Goal: Task Accomplishment & Management: Use online tool/utility

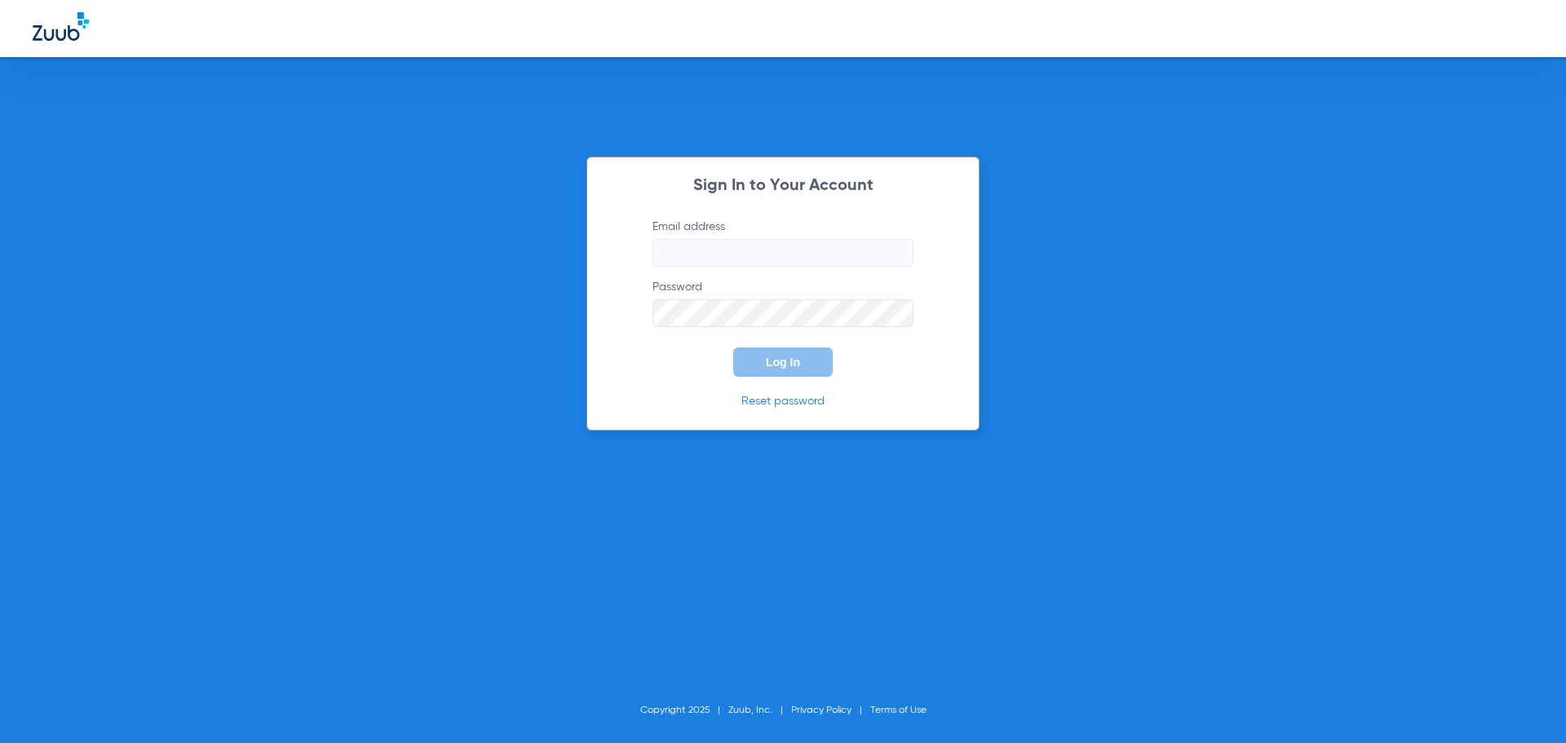
click at [699, 253] on input "Email address" at bounding box center [782, 253] width 261 height 28
type input "[EMAIL_ADDRESS][DOMAIN_NAME]"
click at [717, 397] on p "Reset password" at bounding box center [783, 401] width 310 height 16
click at [754, 370] on button "Log In" at bounding box center [782, 361] width 99 height 29
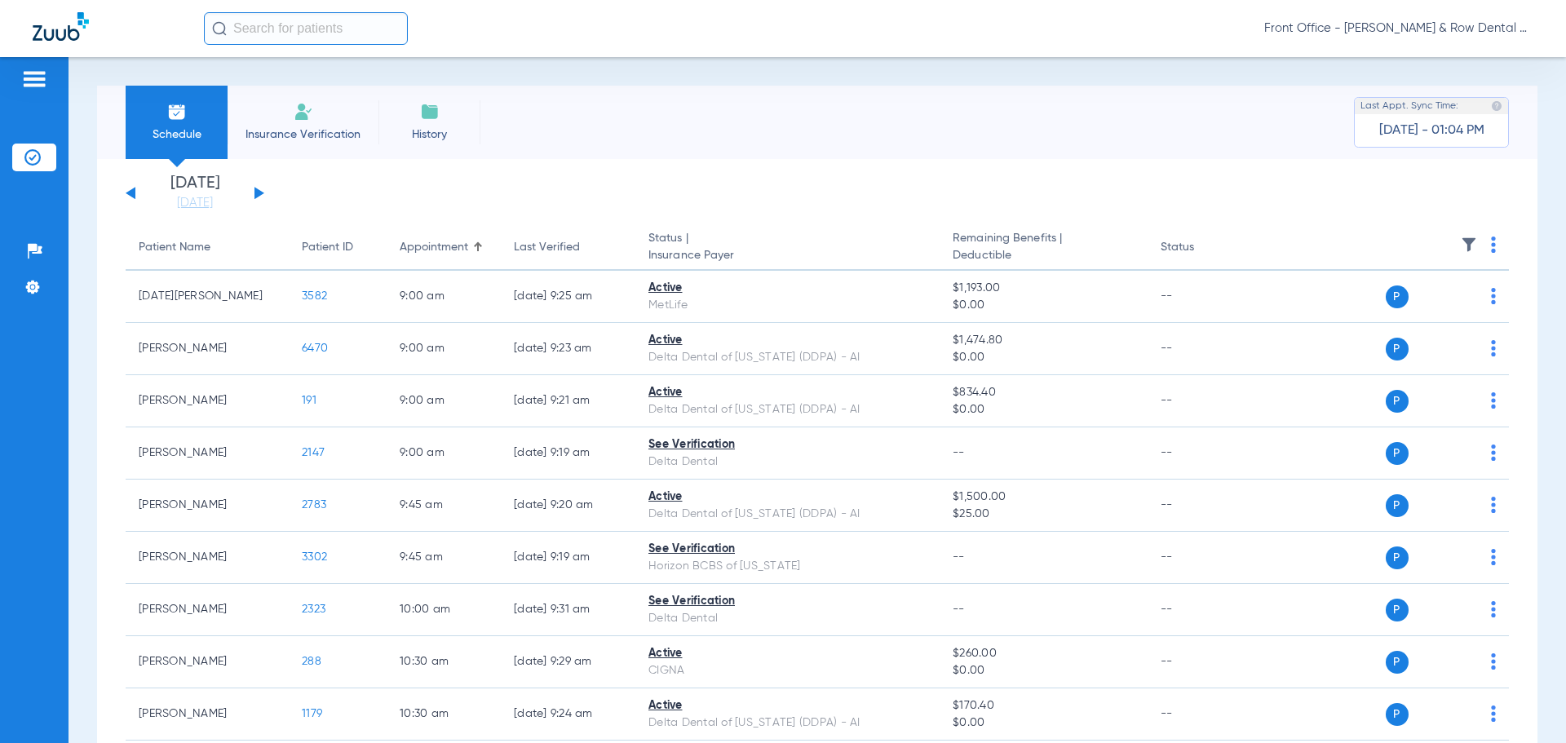
click at [259, 195] on button at bounding box center [259, 193] width 10 height 12
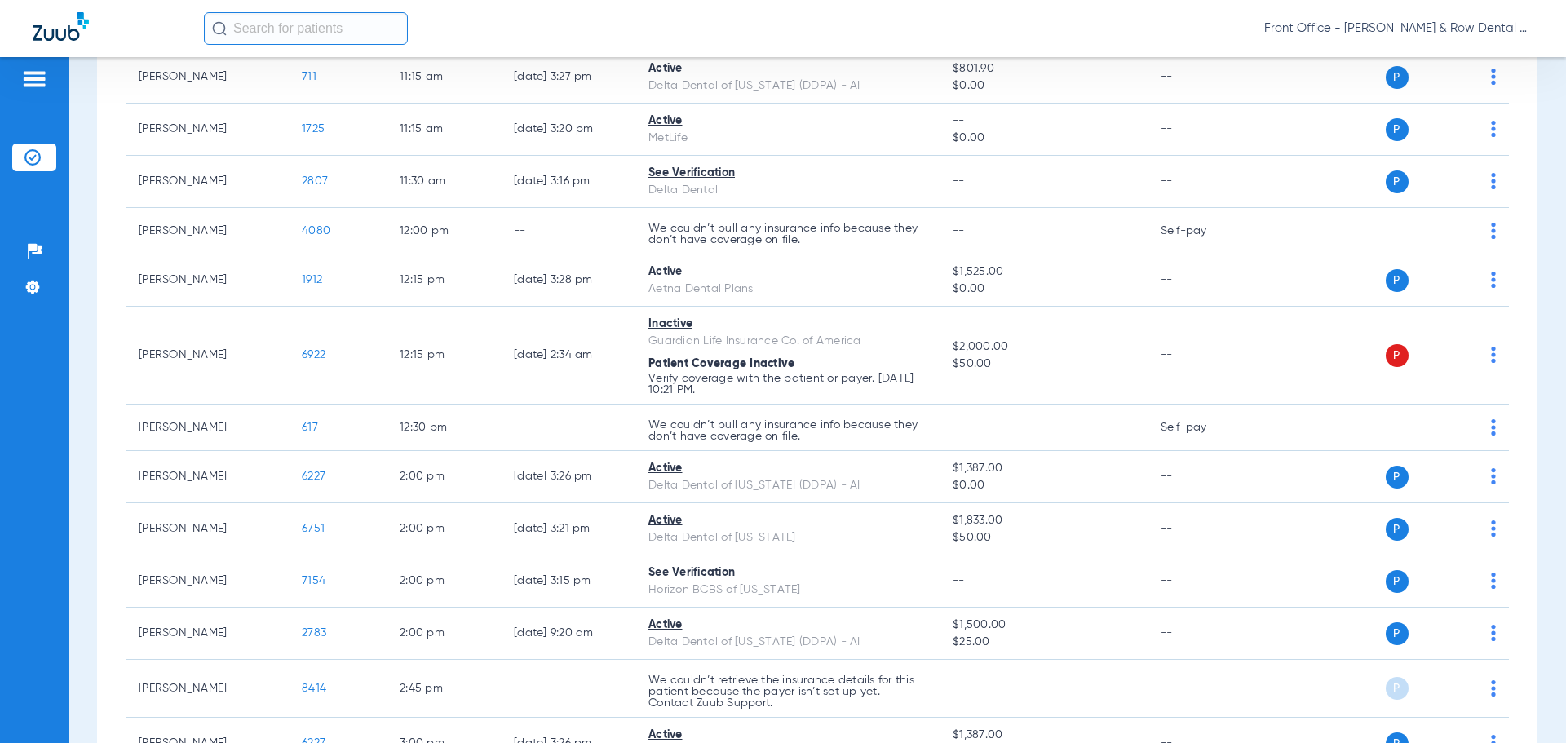
scroll to position [979, 0]
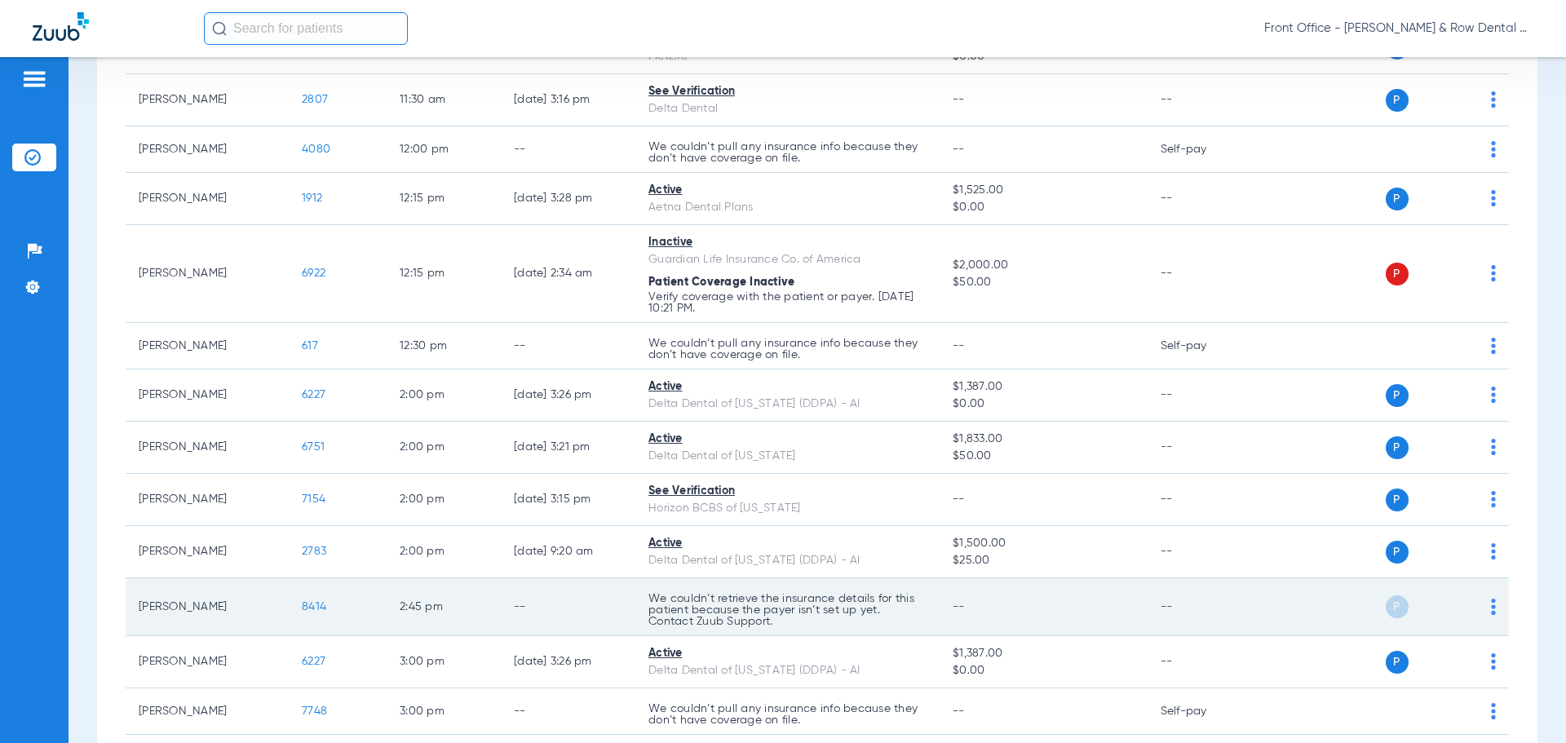
click at [312, 607] on span "8414" at bounding box center [314, 606] width 24 height 11
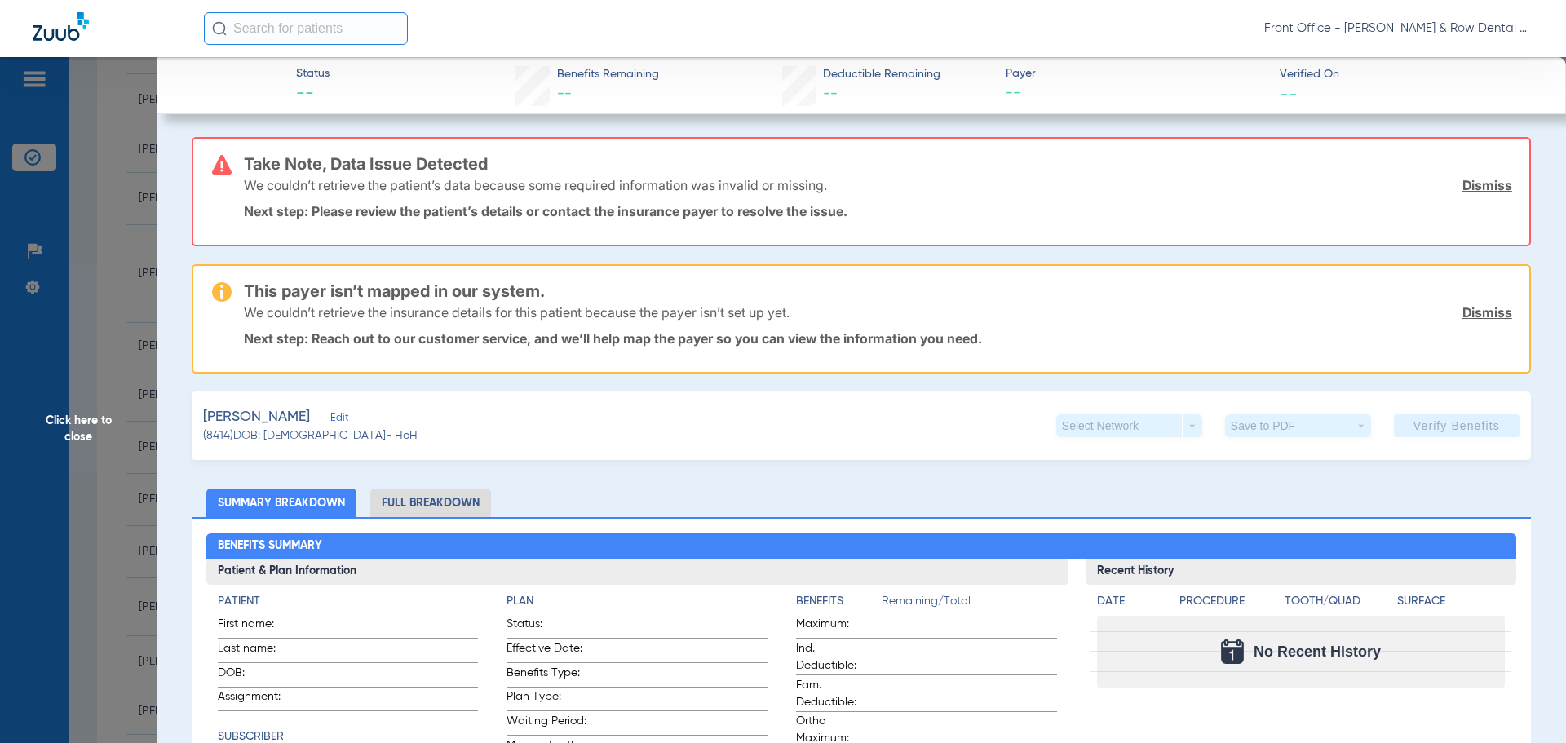
click at [73, 444] on span "Click here to close" at bounding box center [78, 428] width 157 height 743
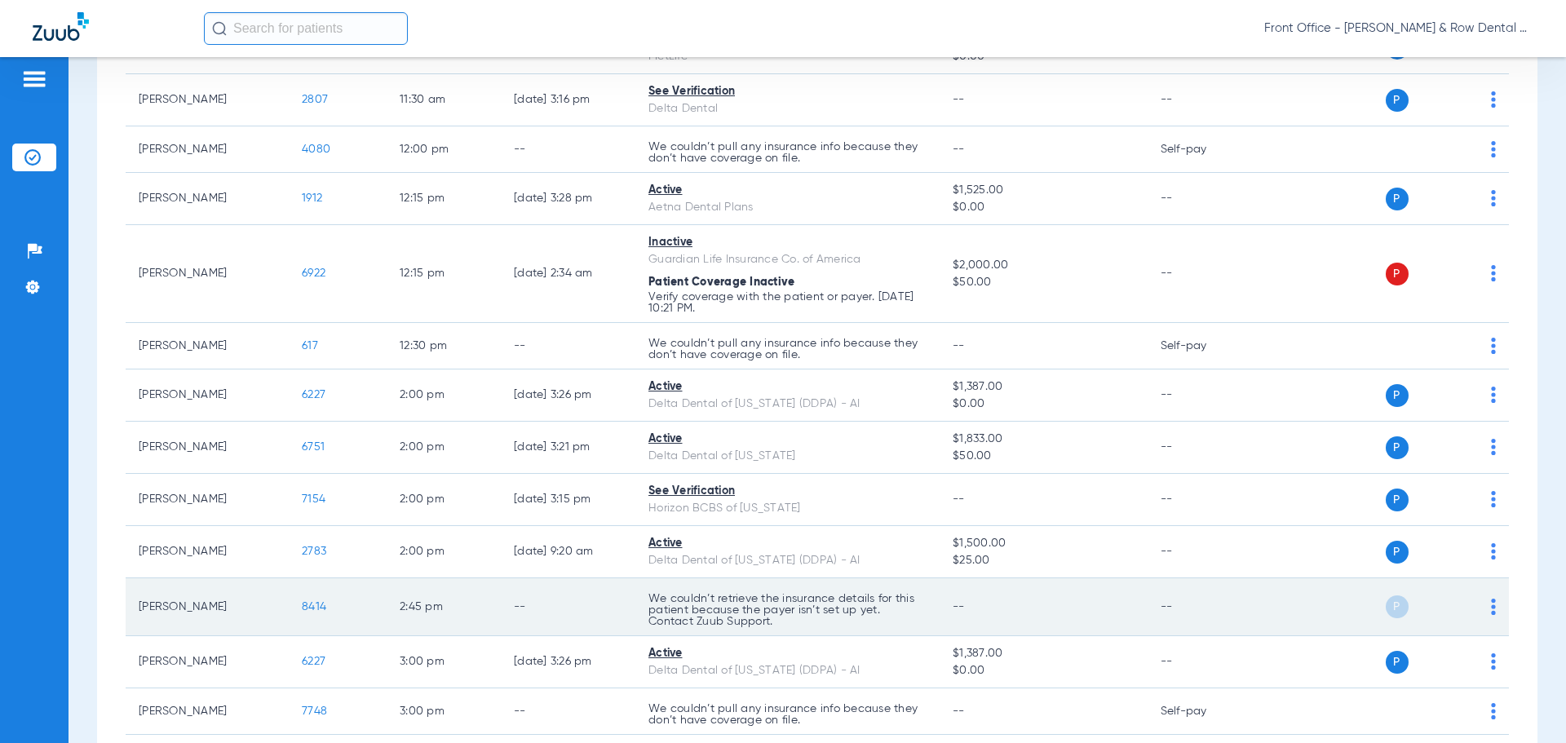
click at [1491, 608] on img at bounding box center [1493, 607] width 5 height 16
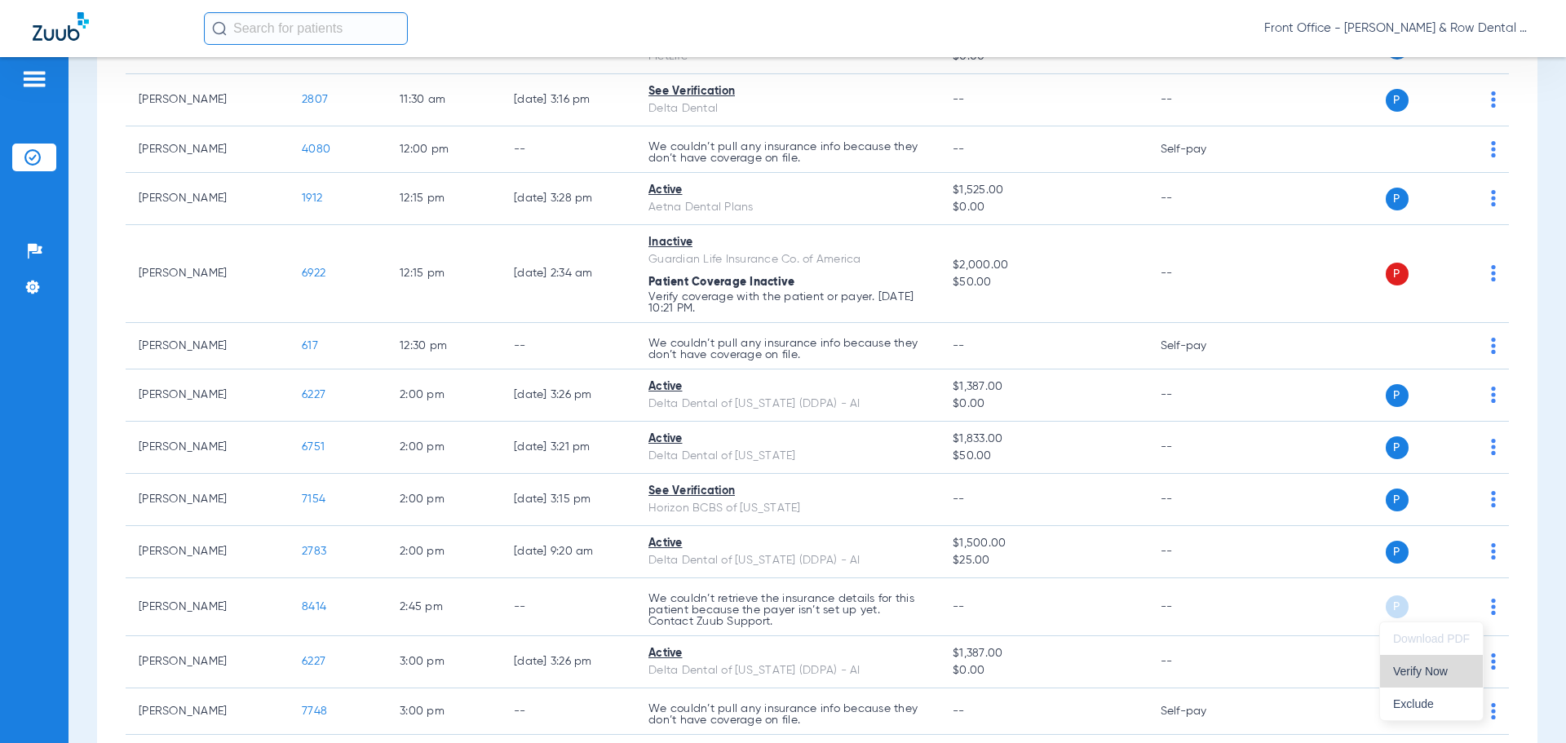
click at [1434, 676] on span "Verify Now" at bounding box center [1431, 670] width 77 height 11
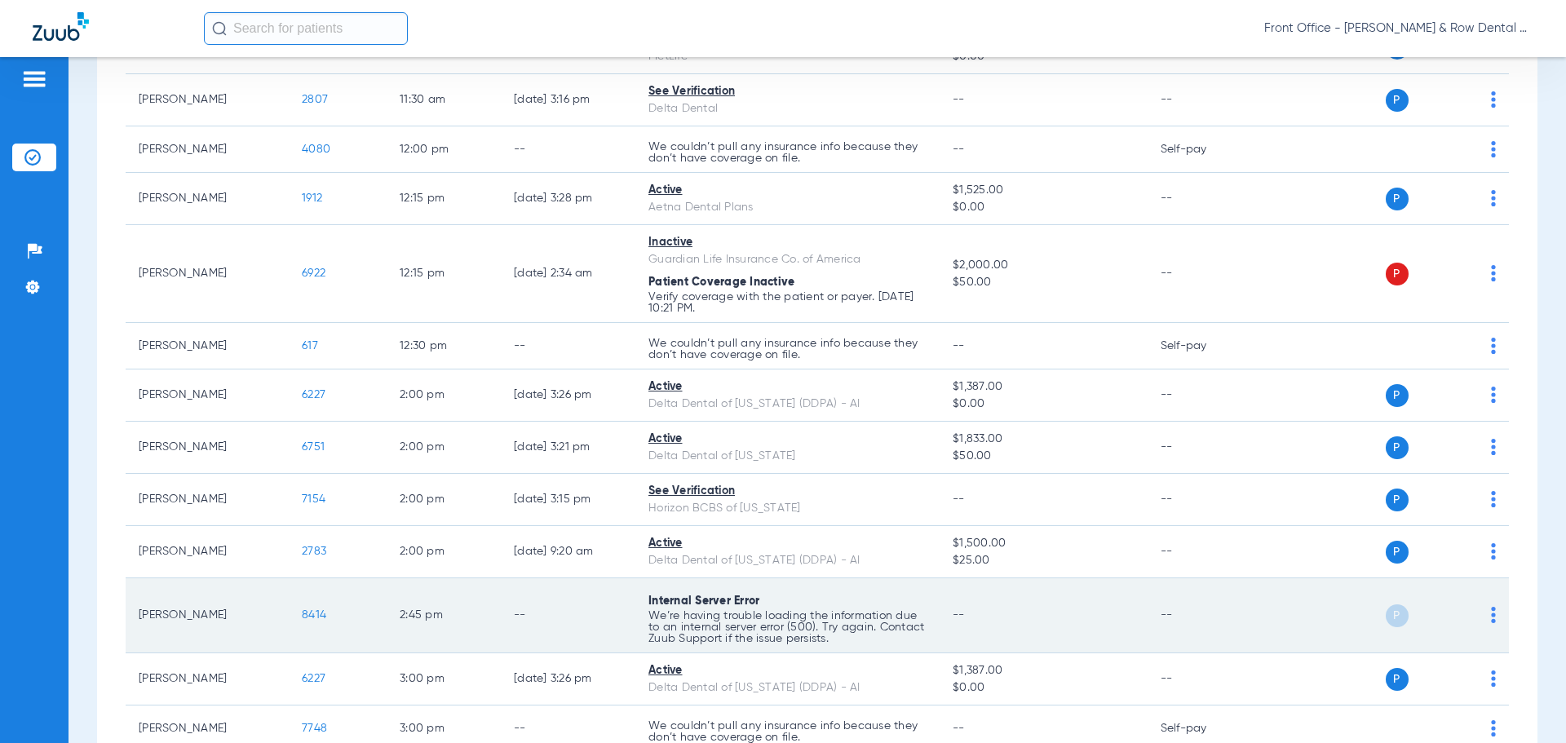
click at [311, 616] on span "8414" at bounding box center [314, 614] width 24 height 11
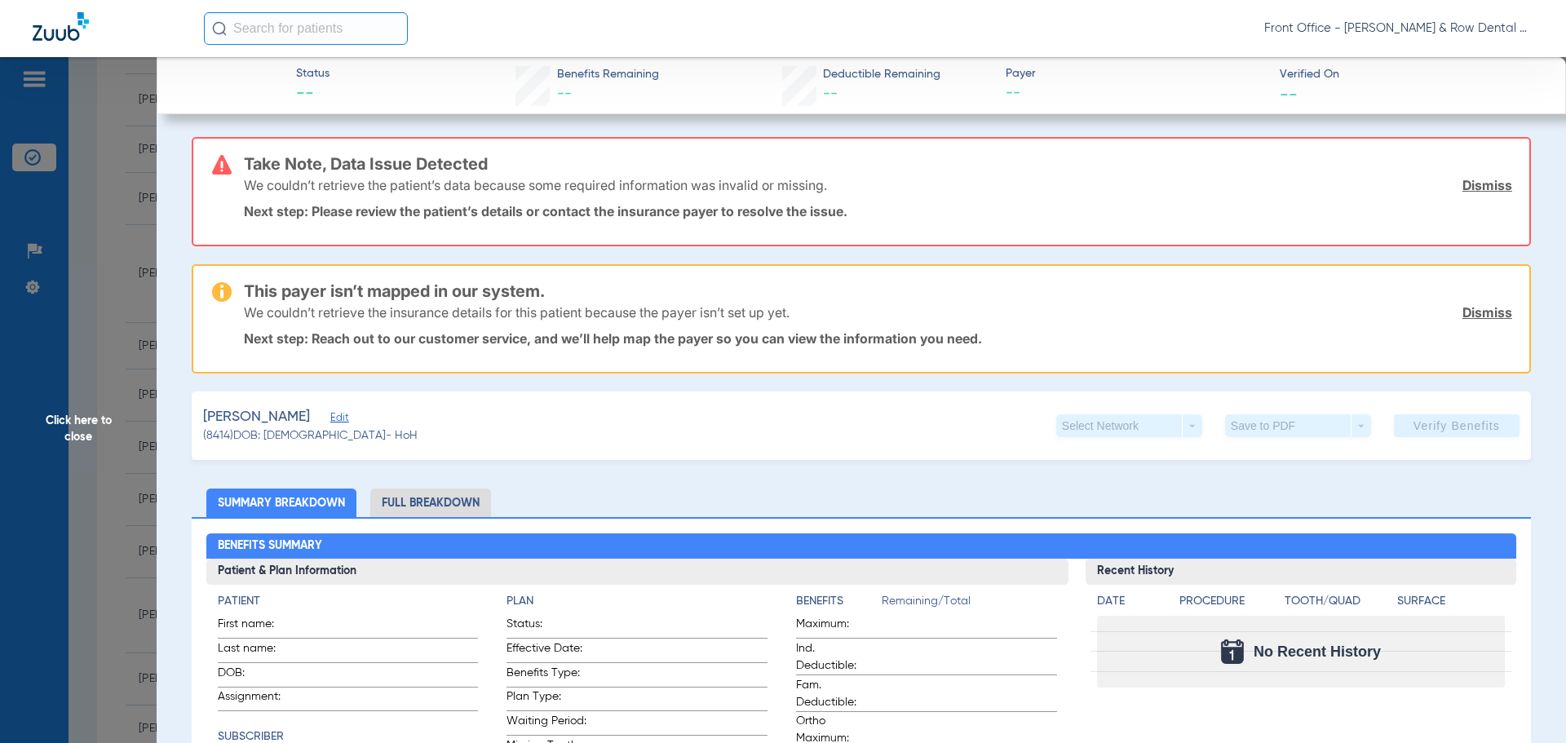
click at [345, 414] on span "Edit" at bounding box center [337, 419] width 15 height 15
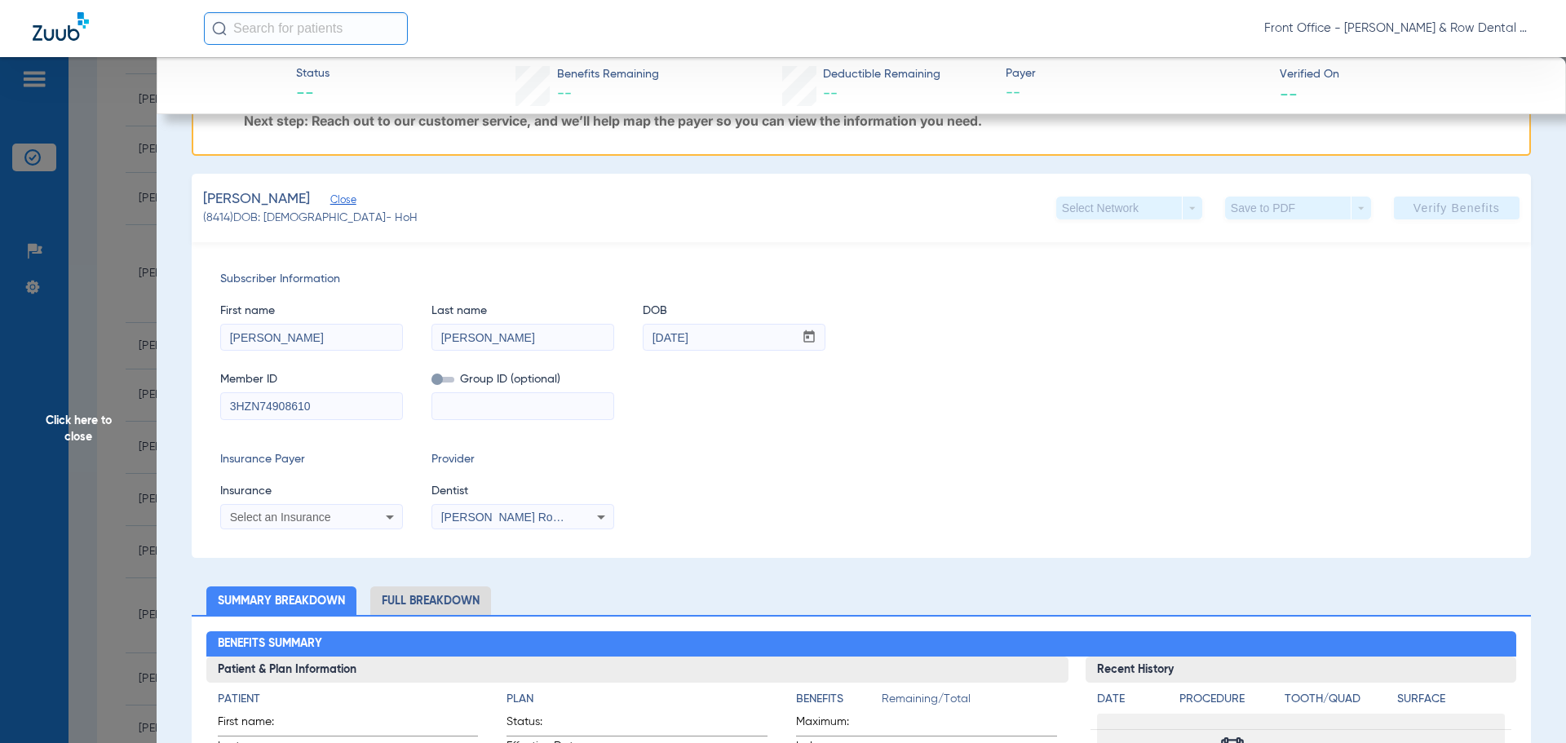
scroll to position [245, 0]
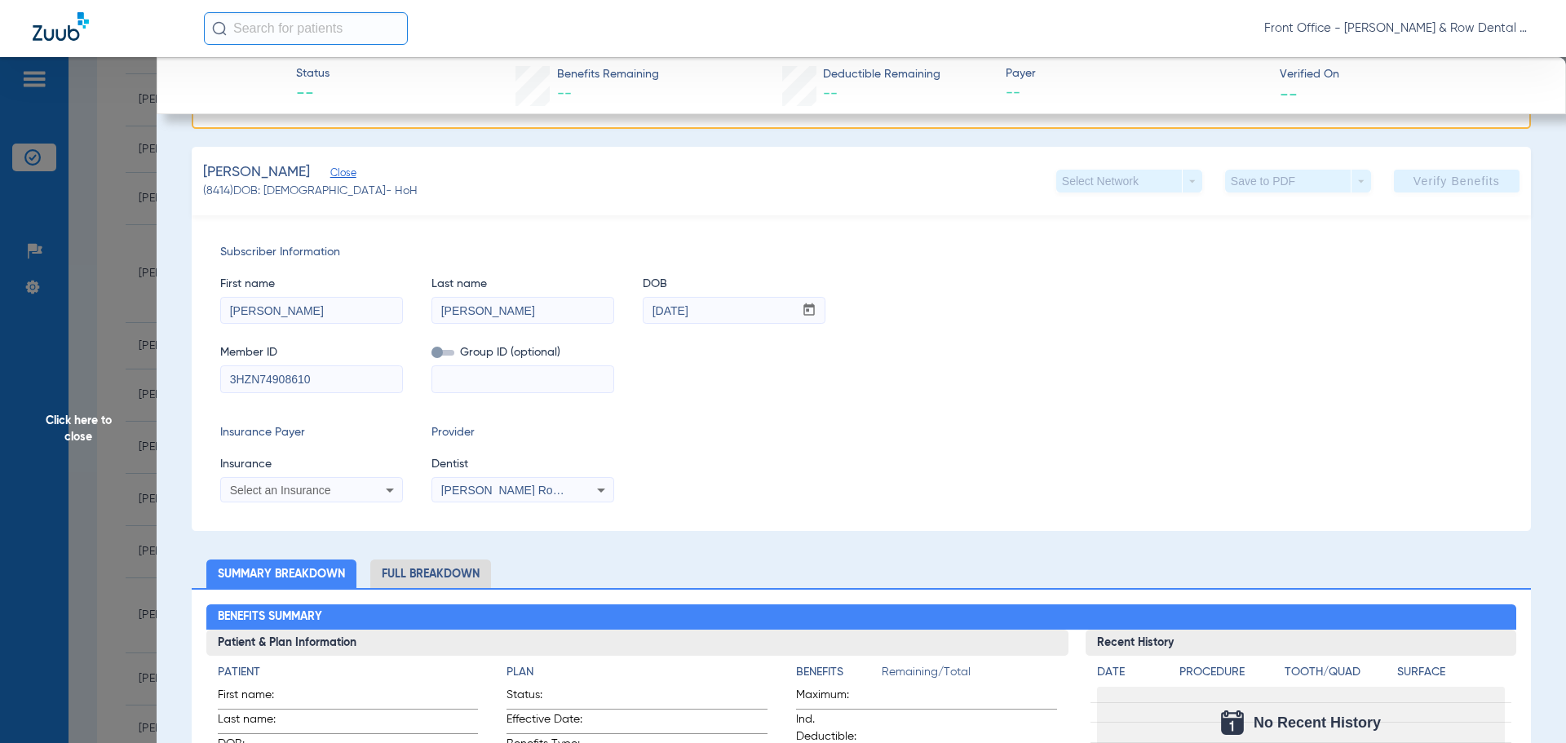
click at [384, 495] on icon at bounding box center [390, 490] width 20 height 20
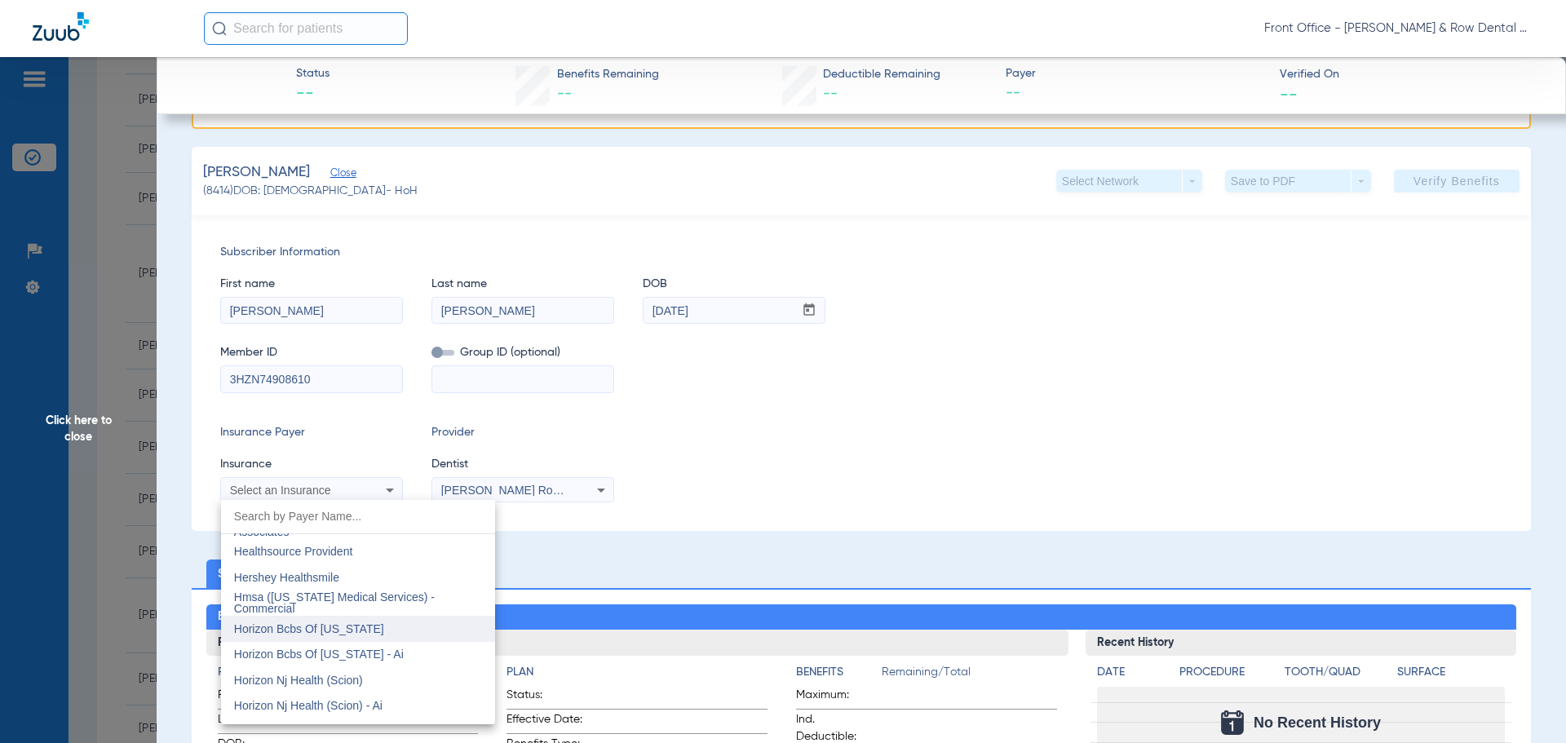
scroll to position [5876, 0]
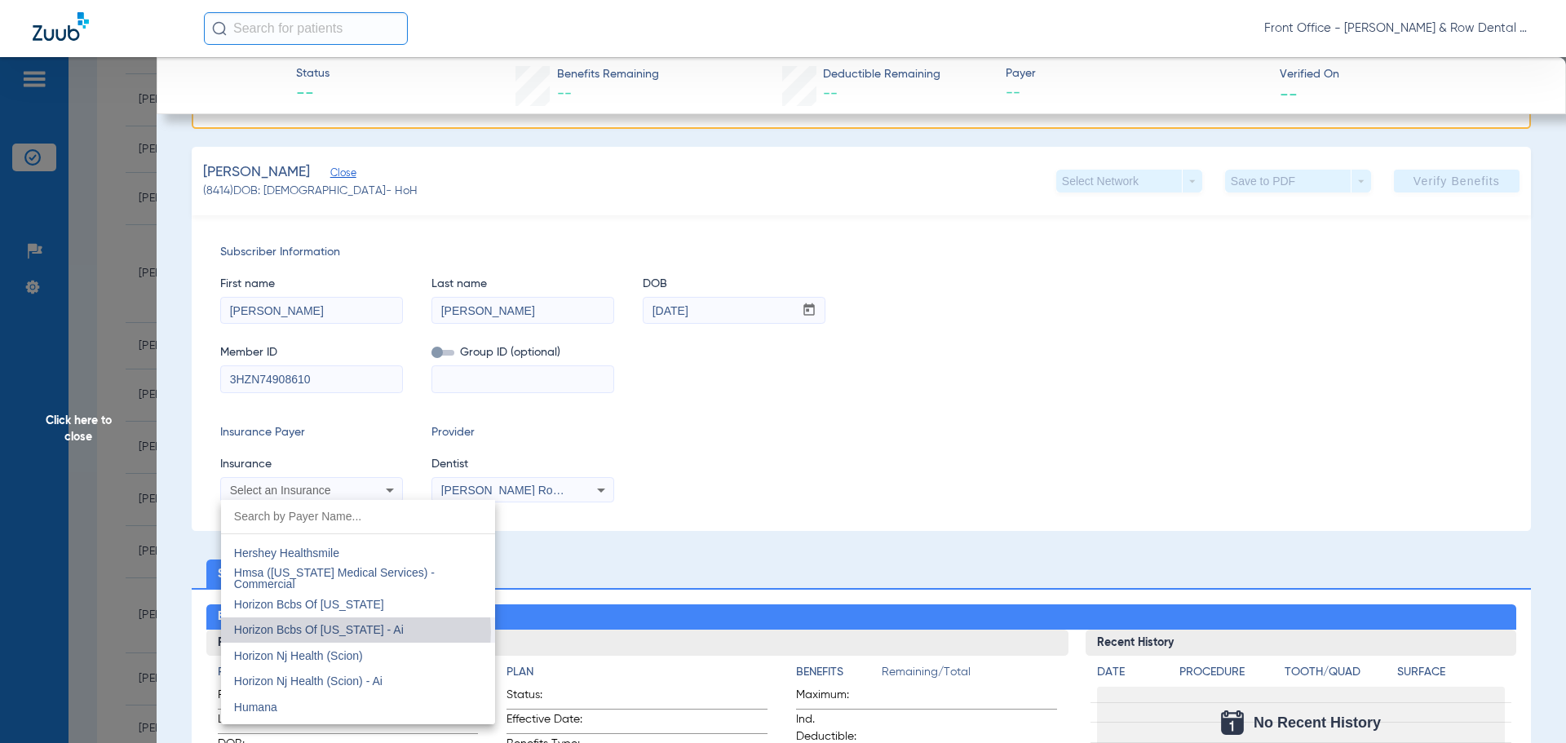
click at [356, 632] on span "Horizon Bcbs Of [US_STATE] - Ai" at bounding box center [319, 629] width 170 height 13
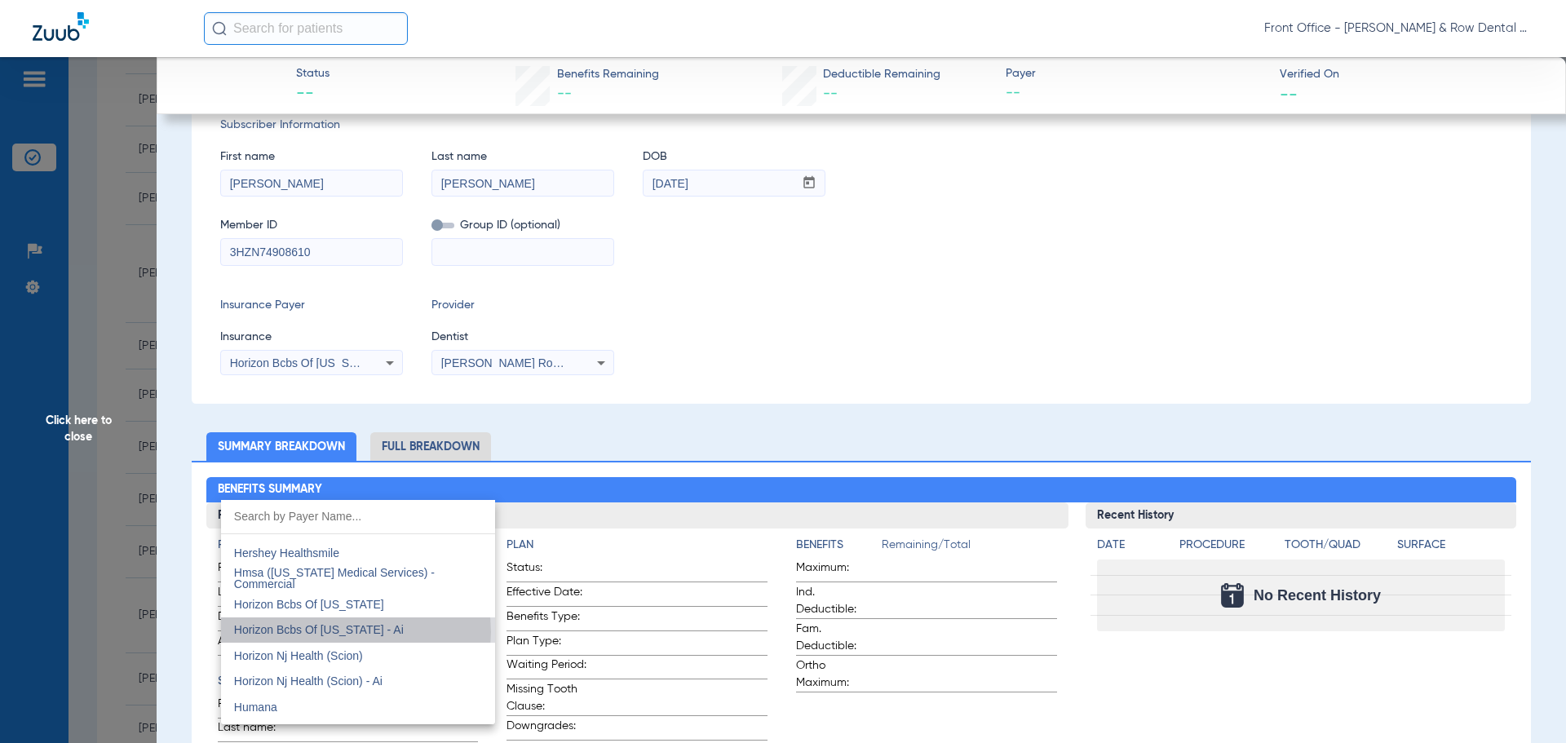
scroll to position [117, 0]
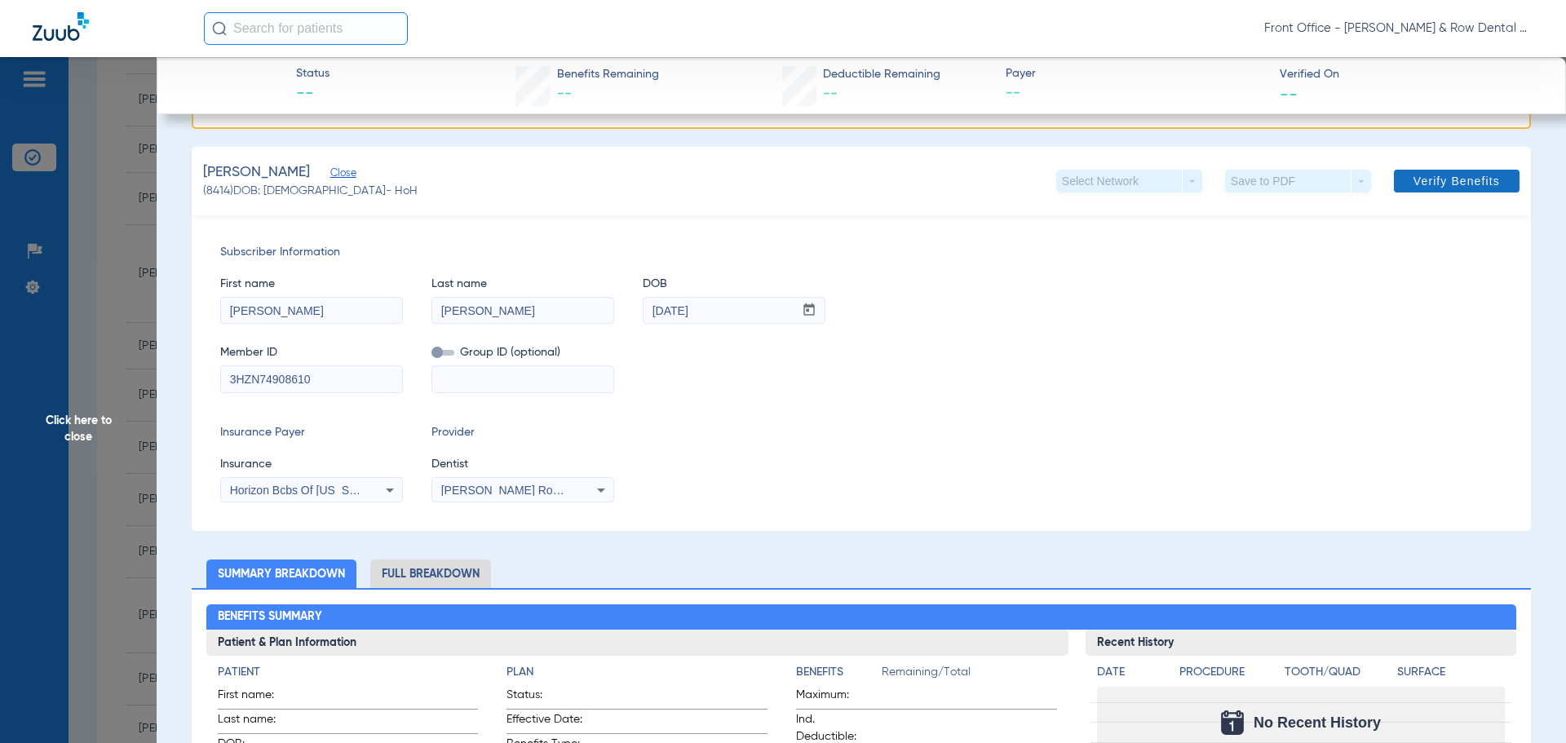
click at [1456, 186] on span "Verify Benefits" at bounding box center [1456, 181] width 86 height 13
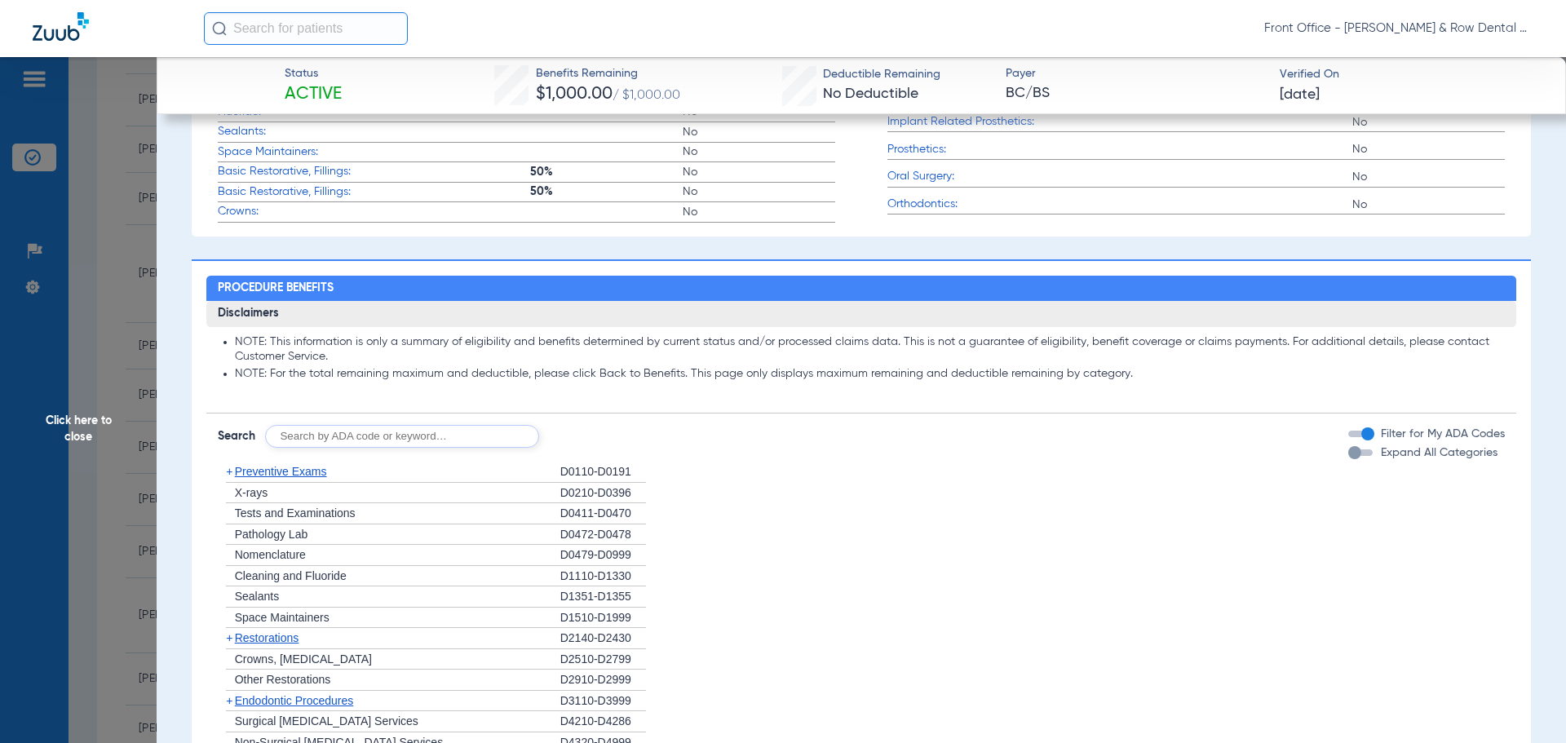
scroll to position [1106, 0]
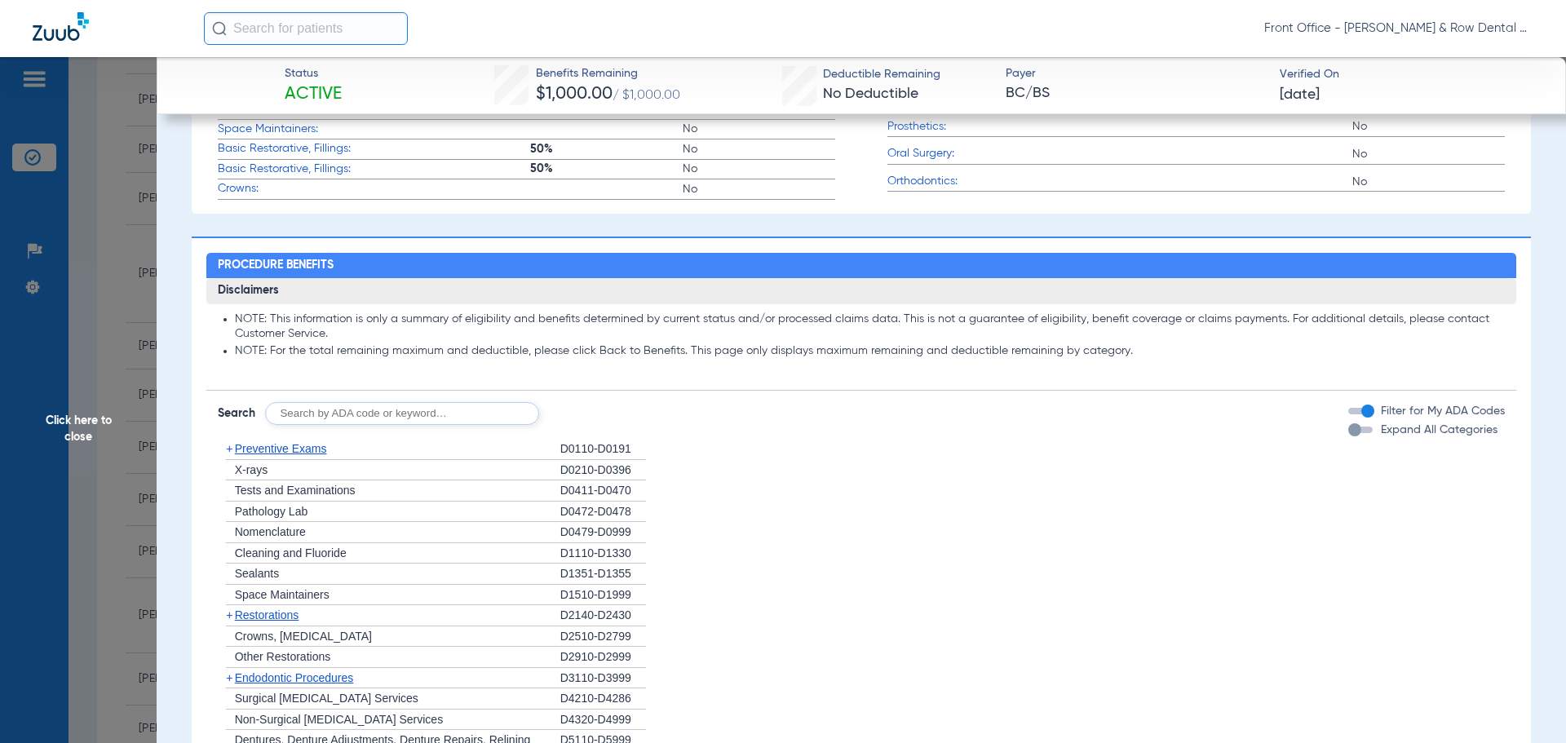
click at [230, 455] on span "+" at bounding box center [229, 448] width 7 height 13
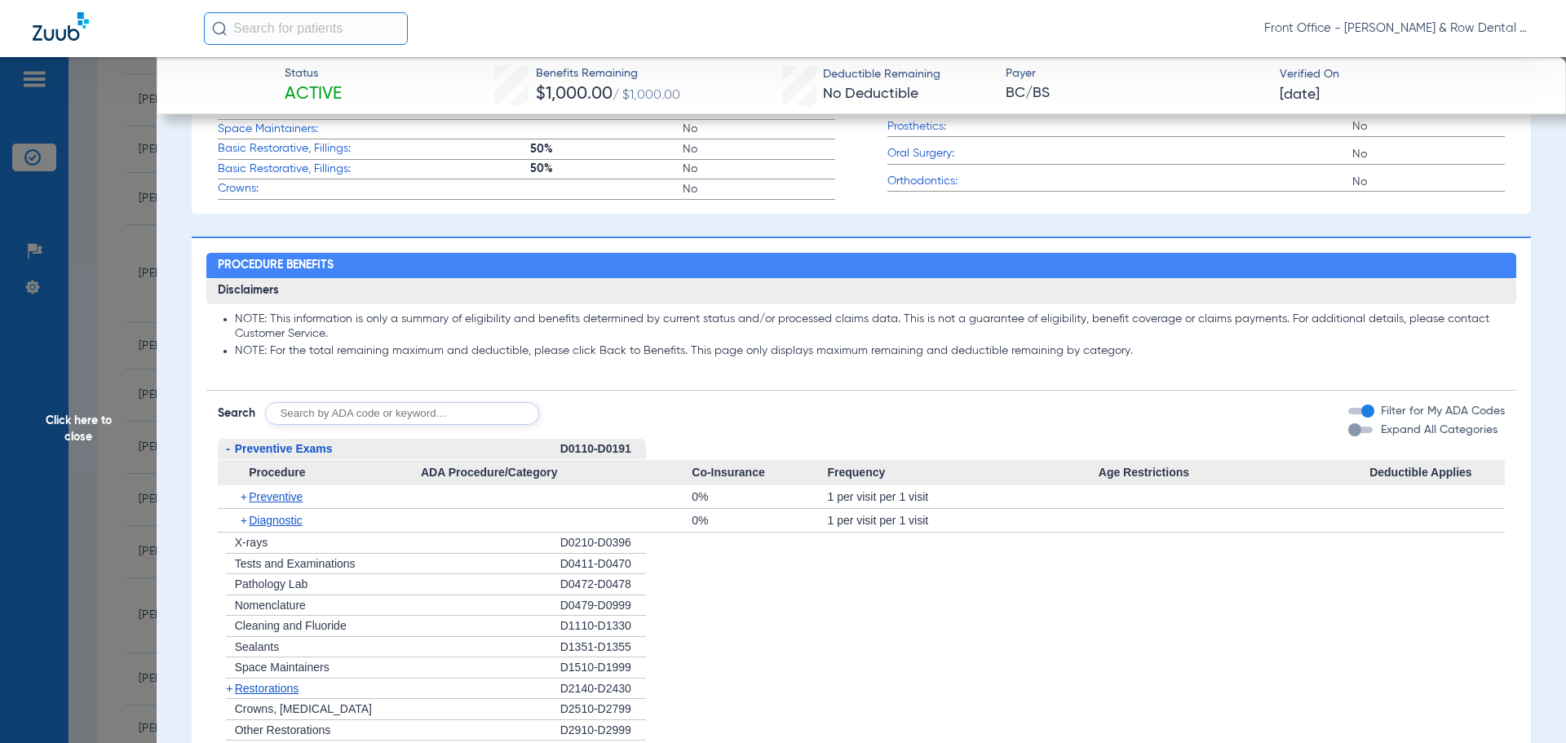
click at [230, 457] on span "-" at bounding box center [226, 449] width 17 height 20
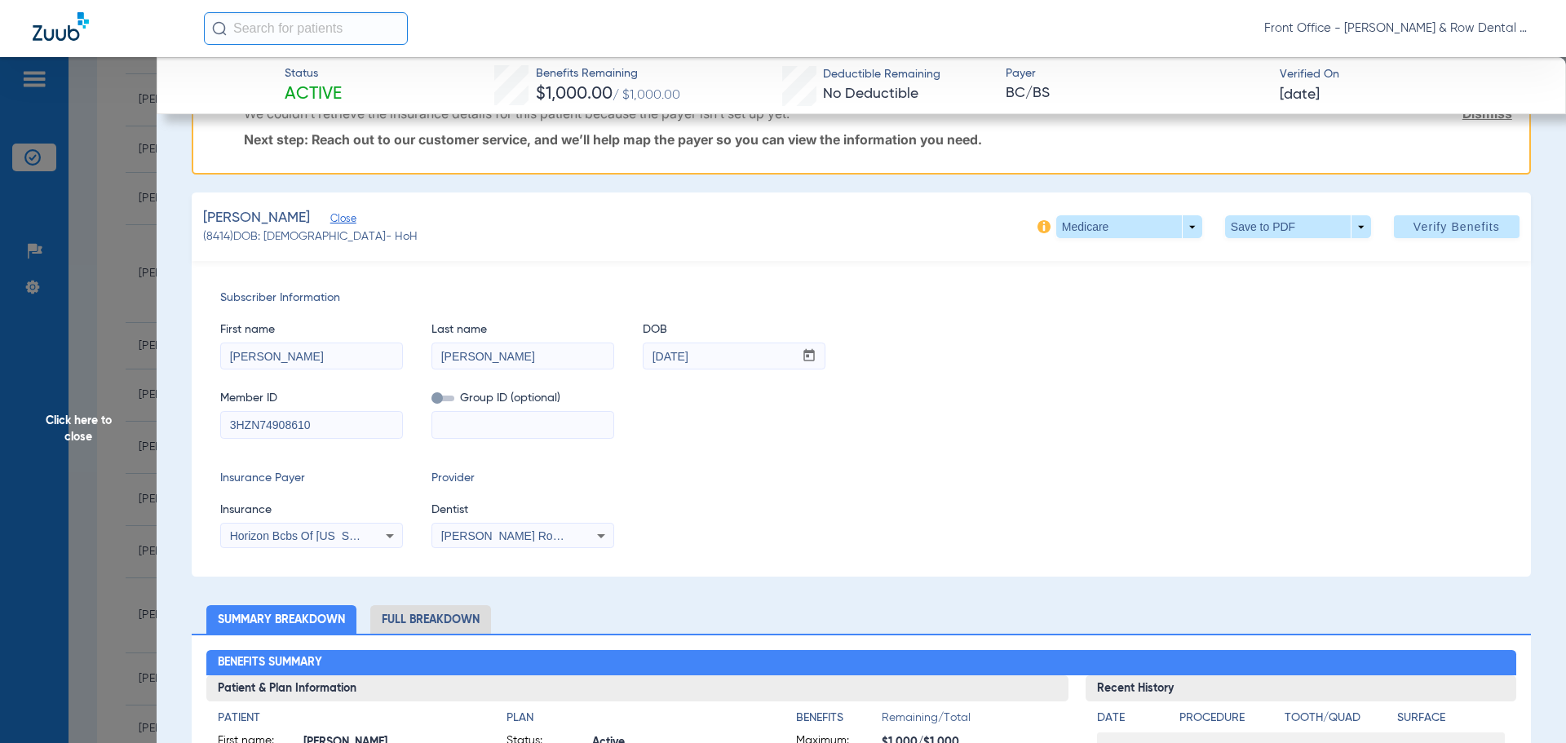
scroll to position [163, 0]
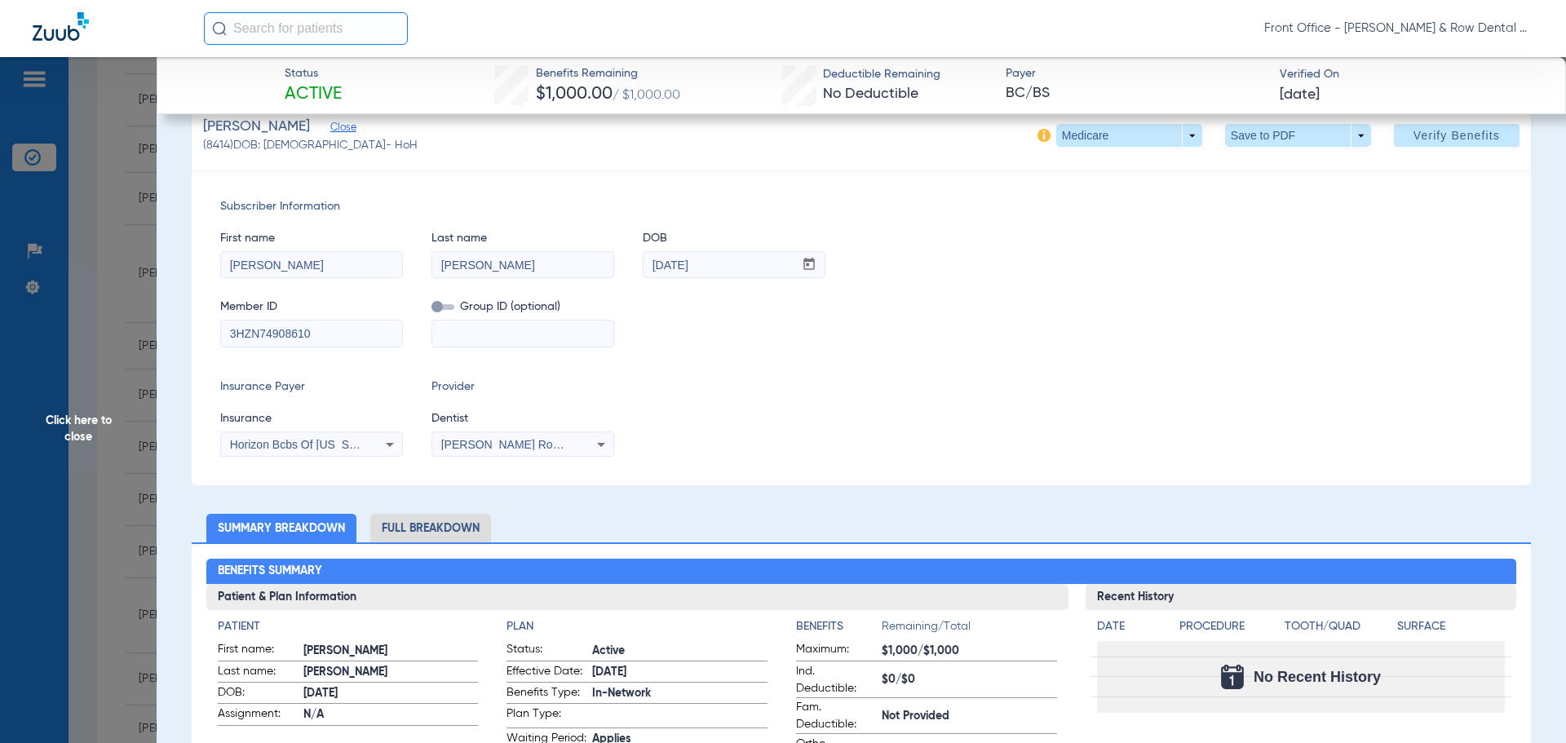
click at [436, 530] on li "Full Breakdown" at bounding box center [430, 528] width 121 height 29
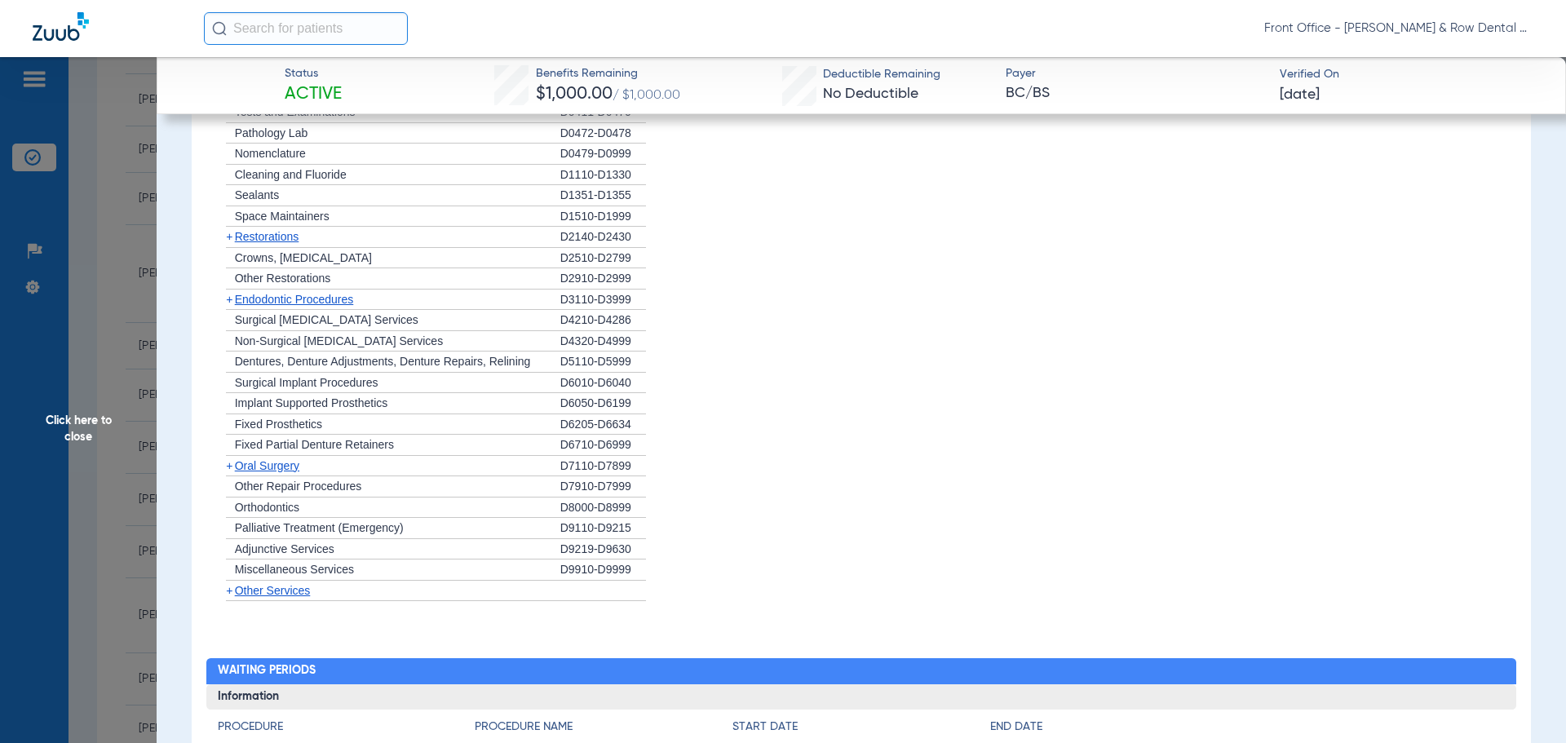
scroll to position [1864, 0]
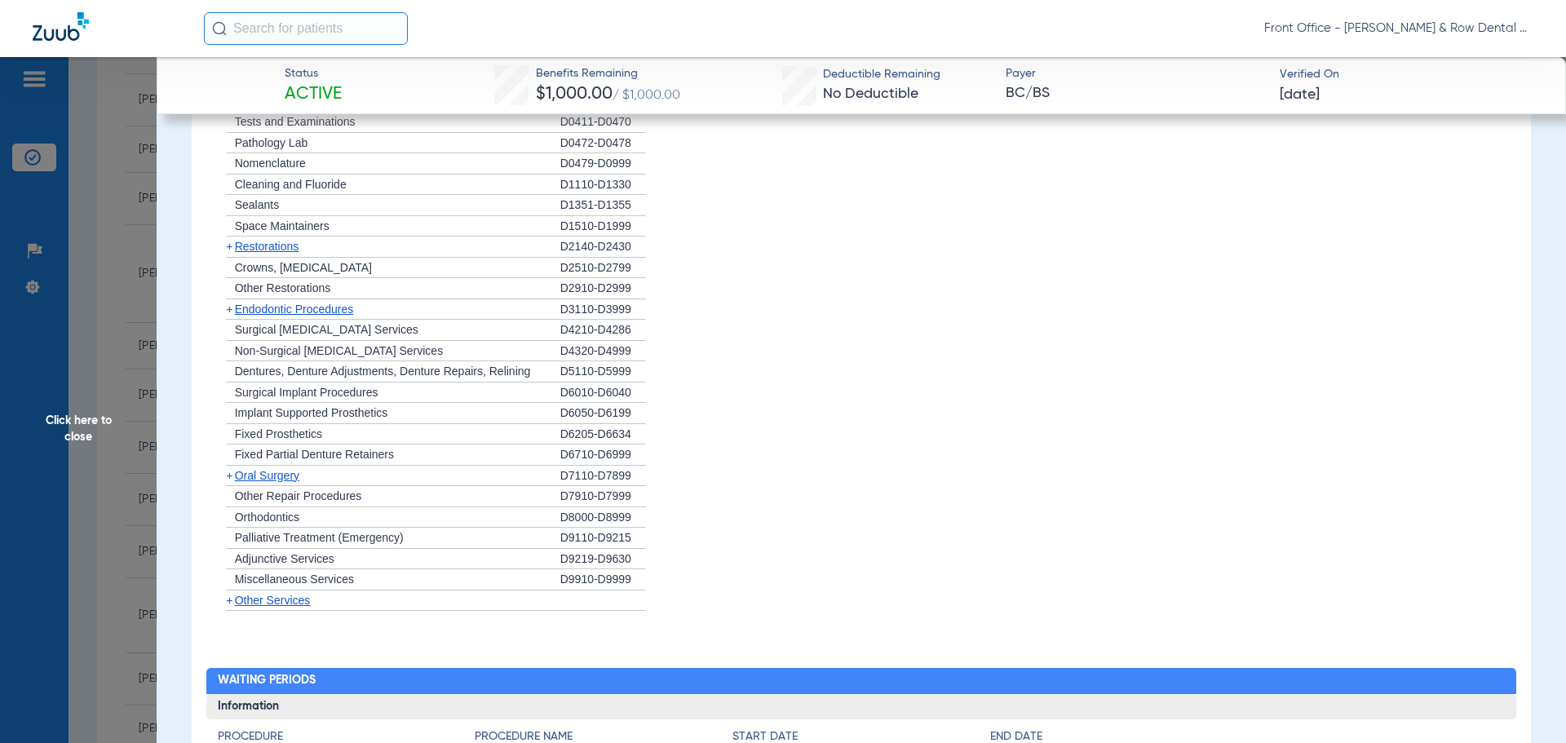
click at [228, 253] on span "+" at bounding box center [229, 246] width 7 height 13
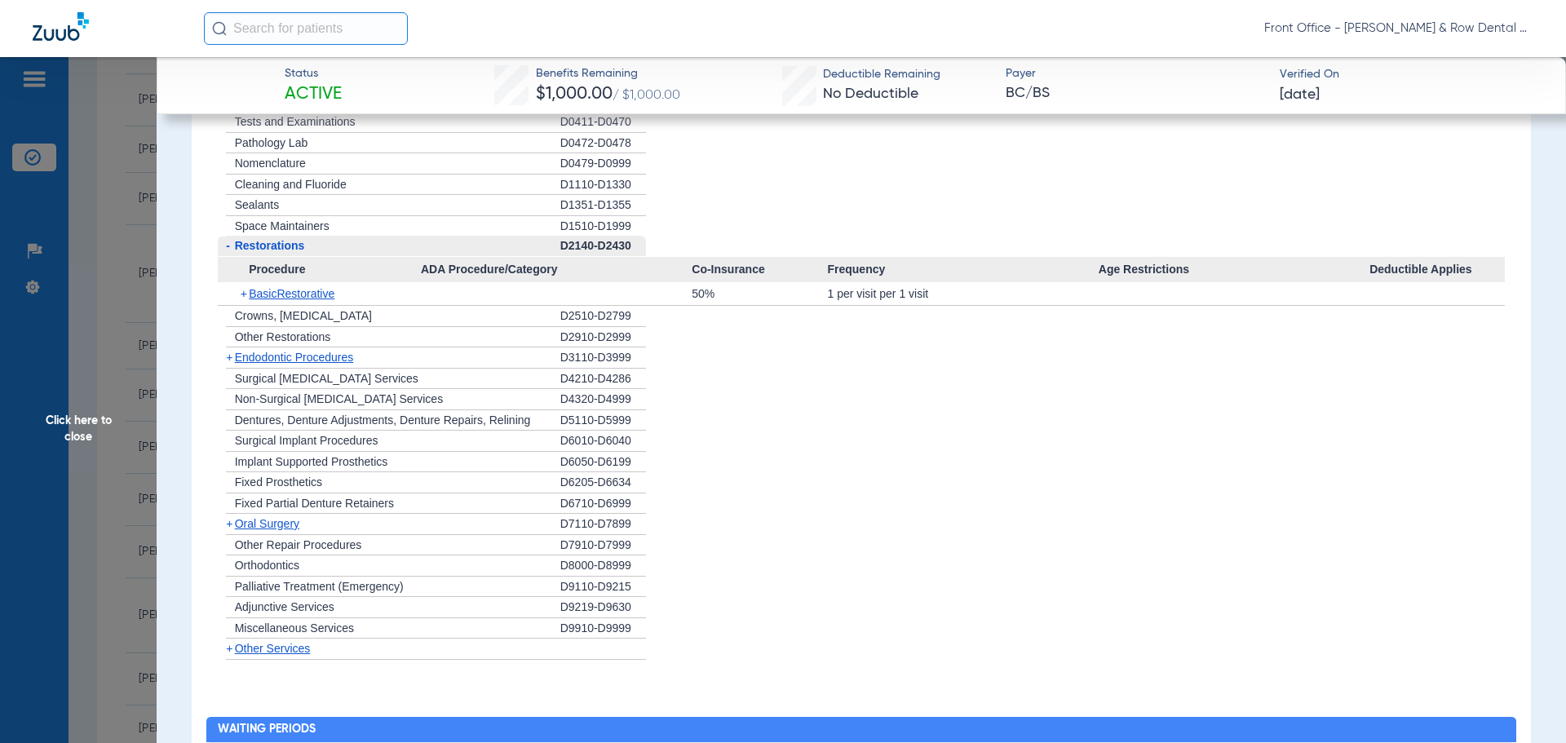
click at [231, 256] on span "-" at bounding box center [226, 246] width 17 height 20
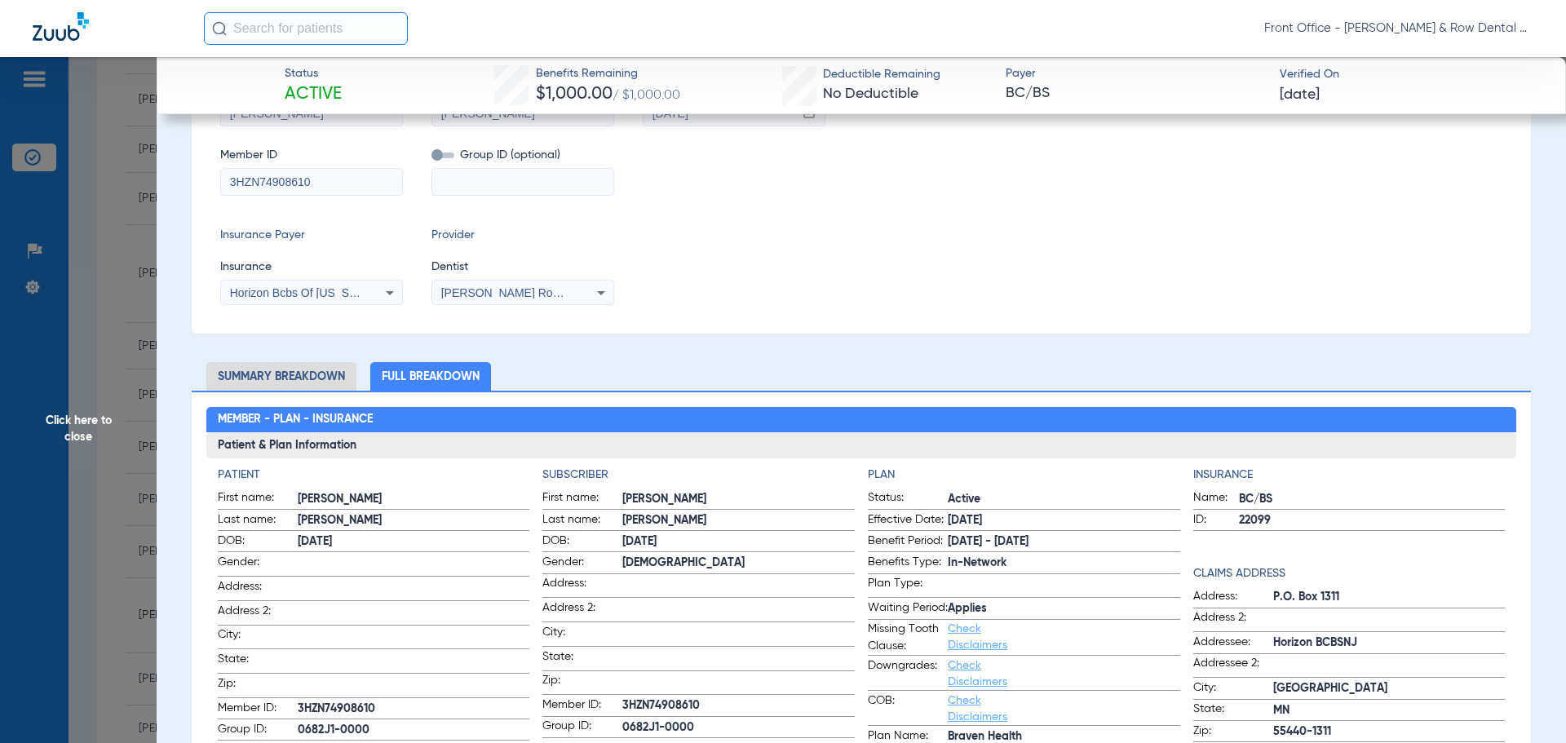
scroll to position [0, 0]
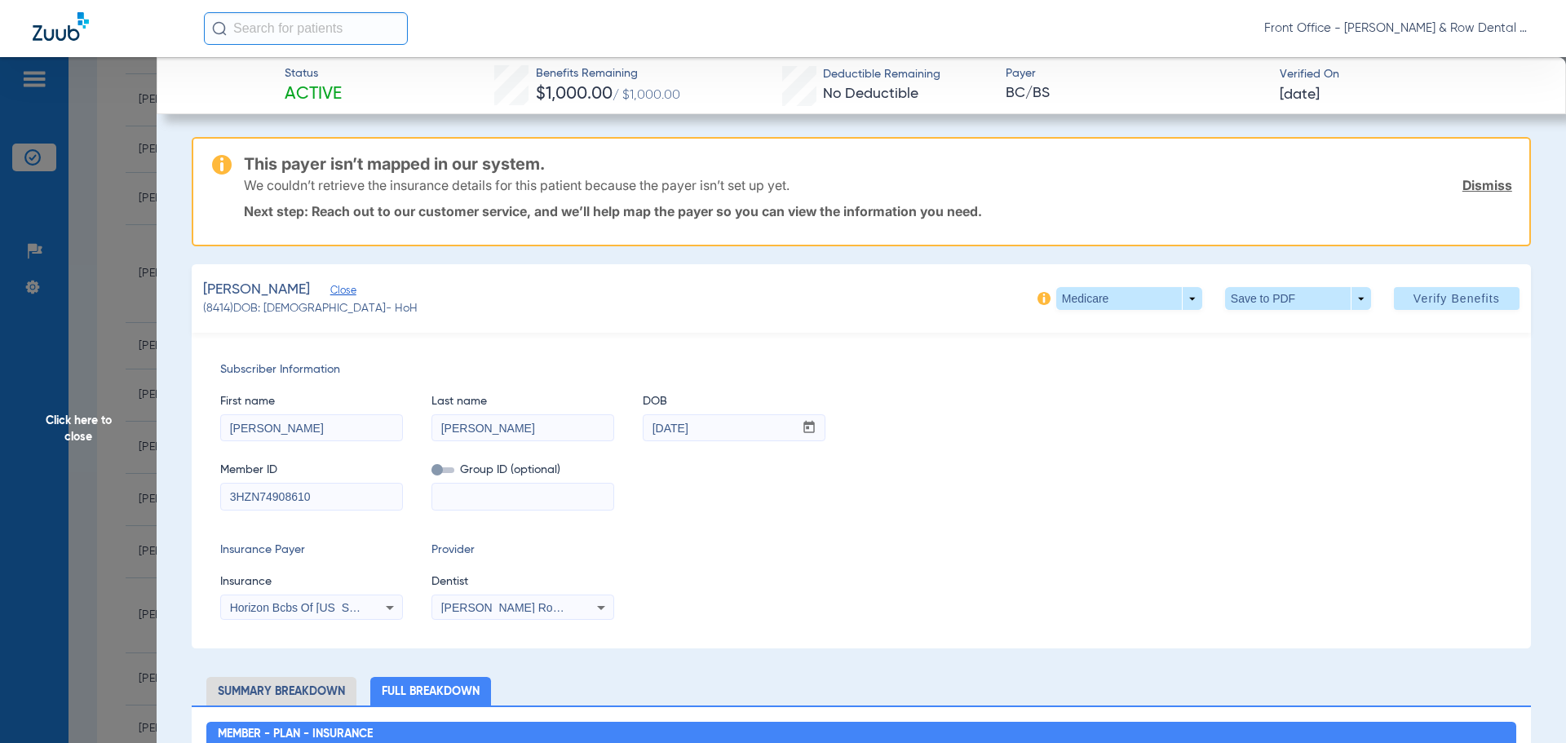
click at [69, 427] on span "Click here to close" at bounding box center [78, 428] width 157 height 743
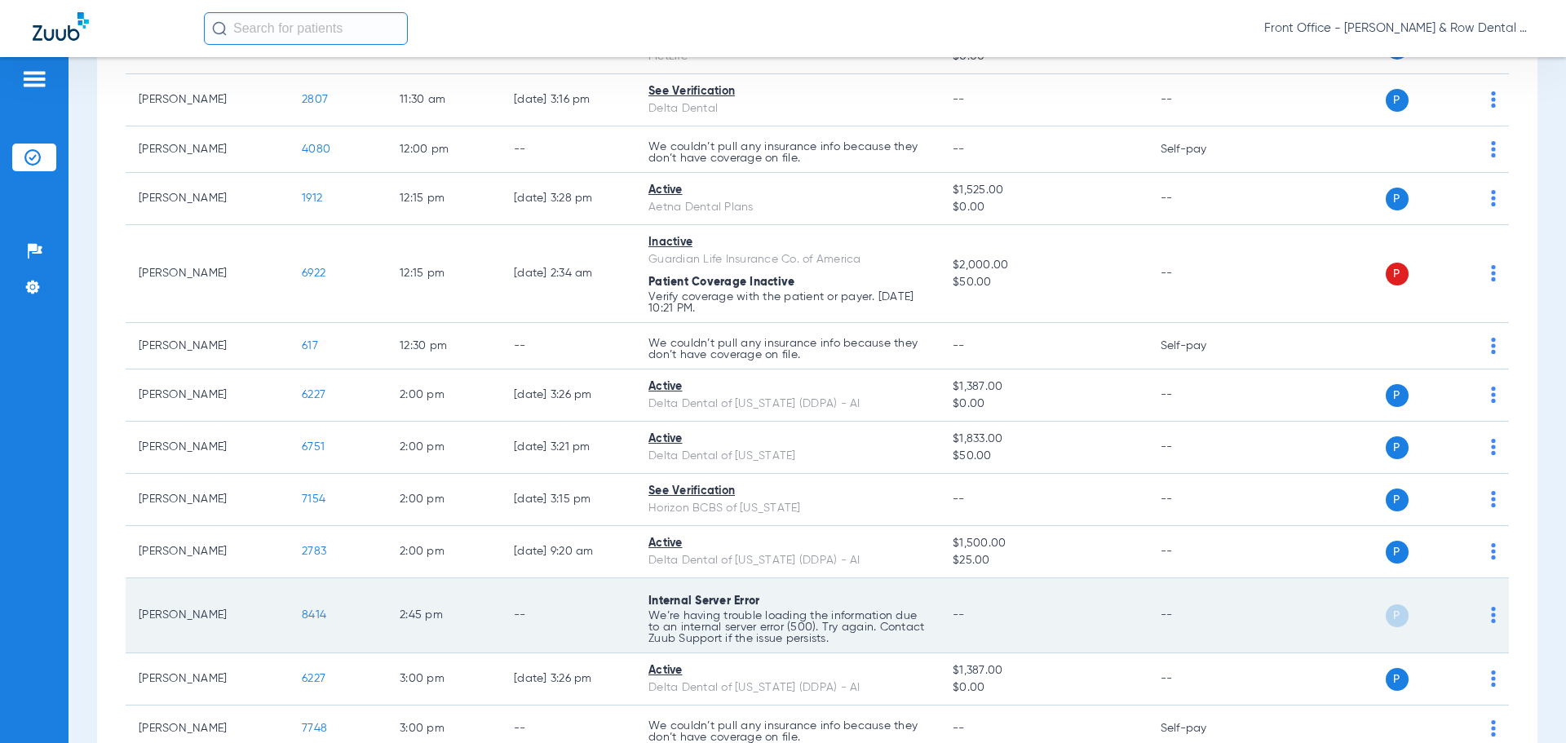
click at [313, 619] on span "8414" at bounding box center [314, 614] width 24 height 11
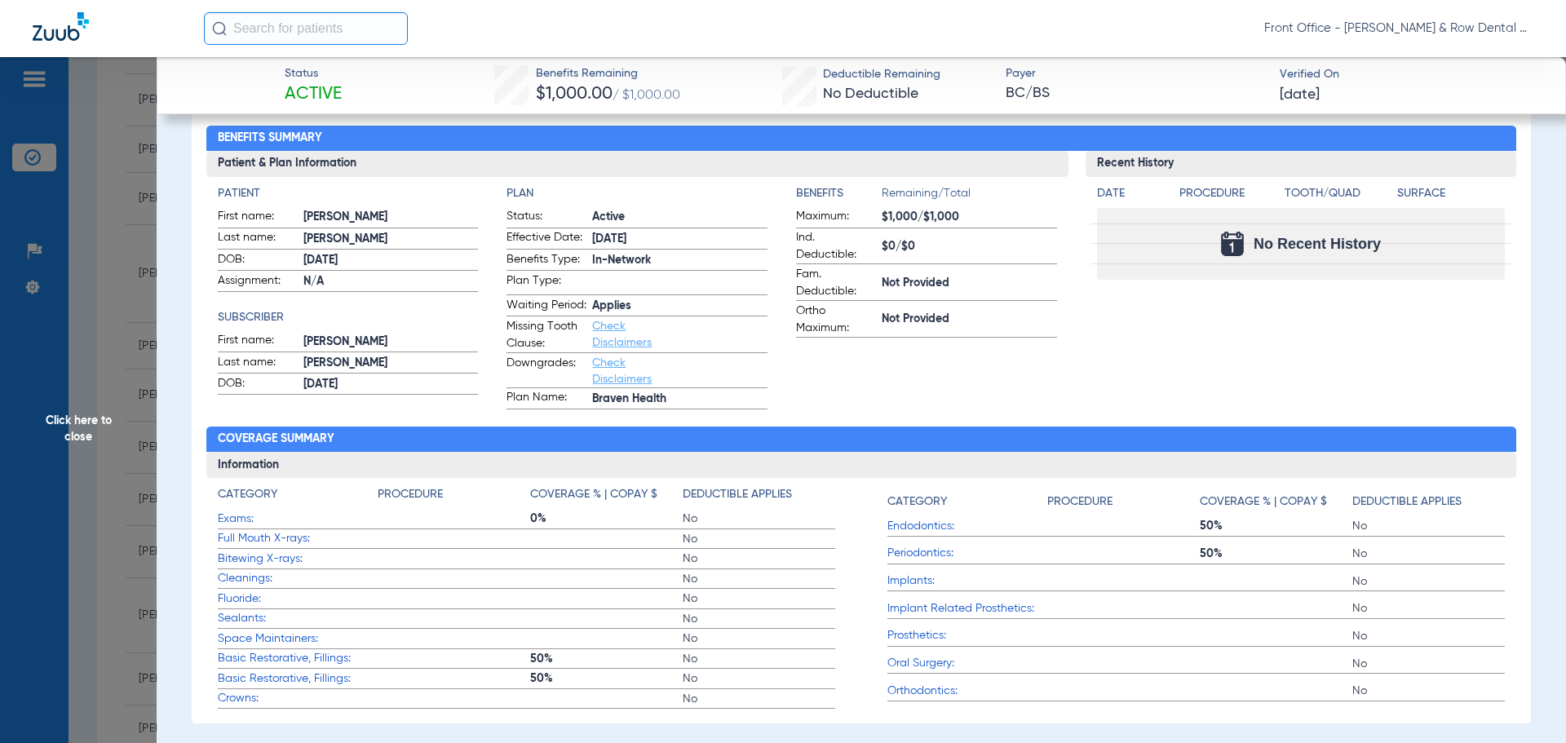
scroll to position [571, 0]
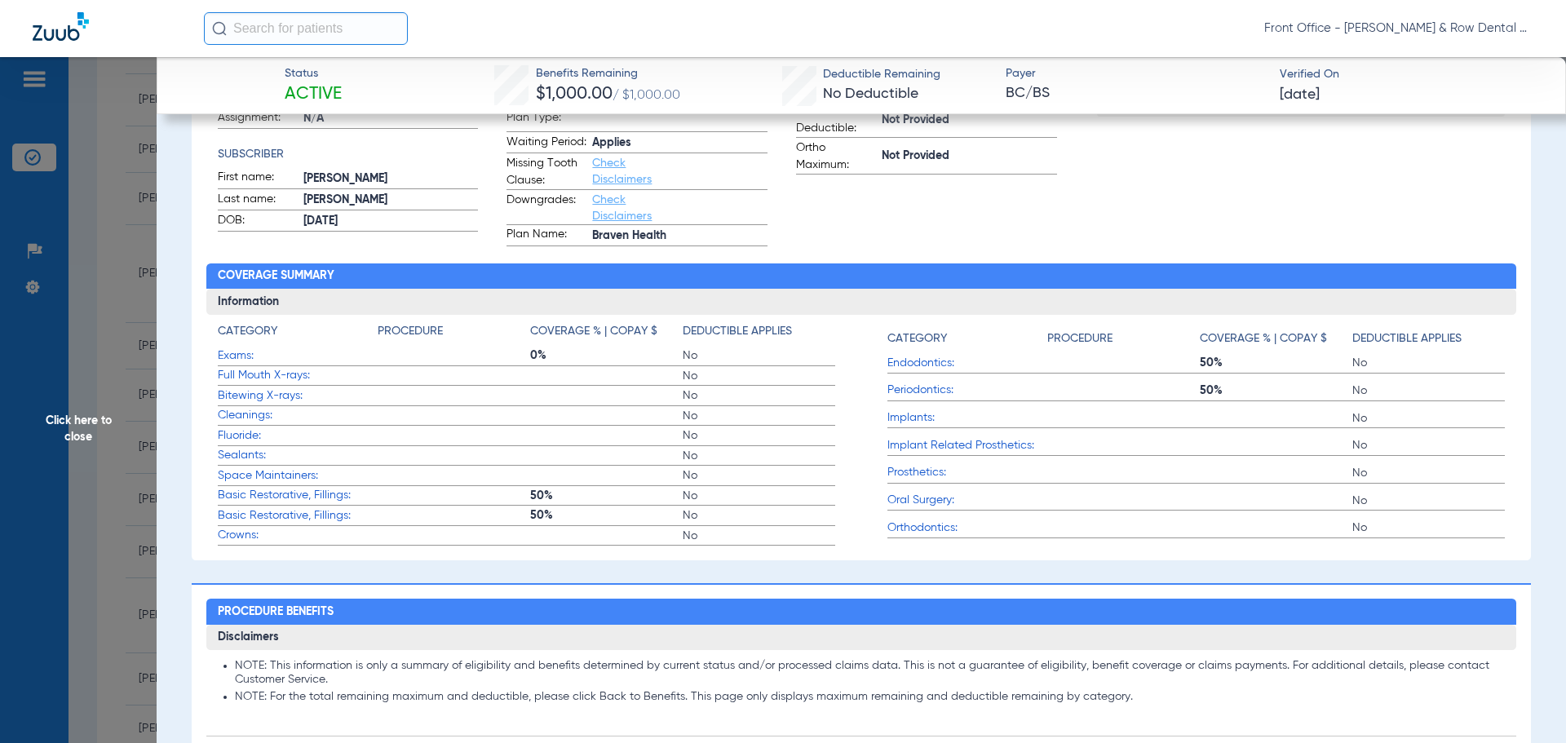
click at [293, 384] on span "Full Mouth X-rays:" at bounding box center [298, 375] width 160 height 17
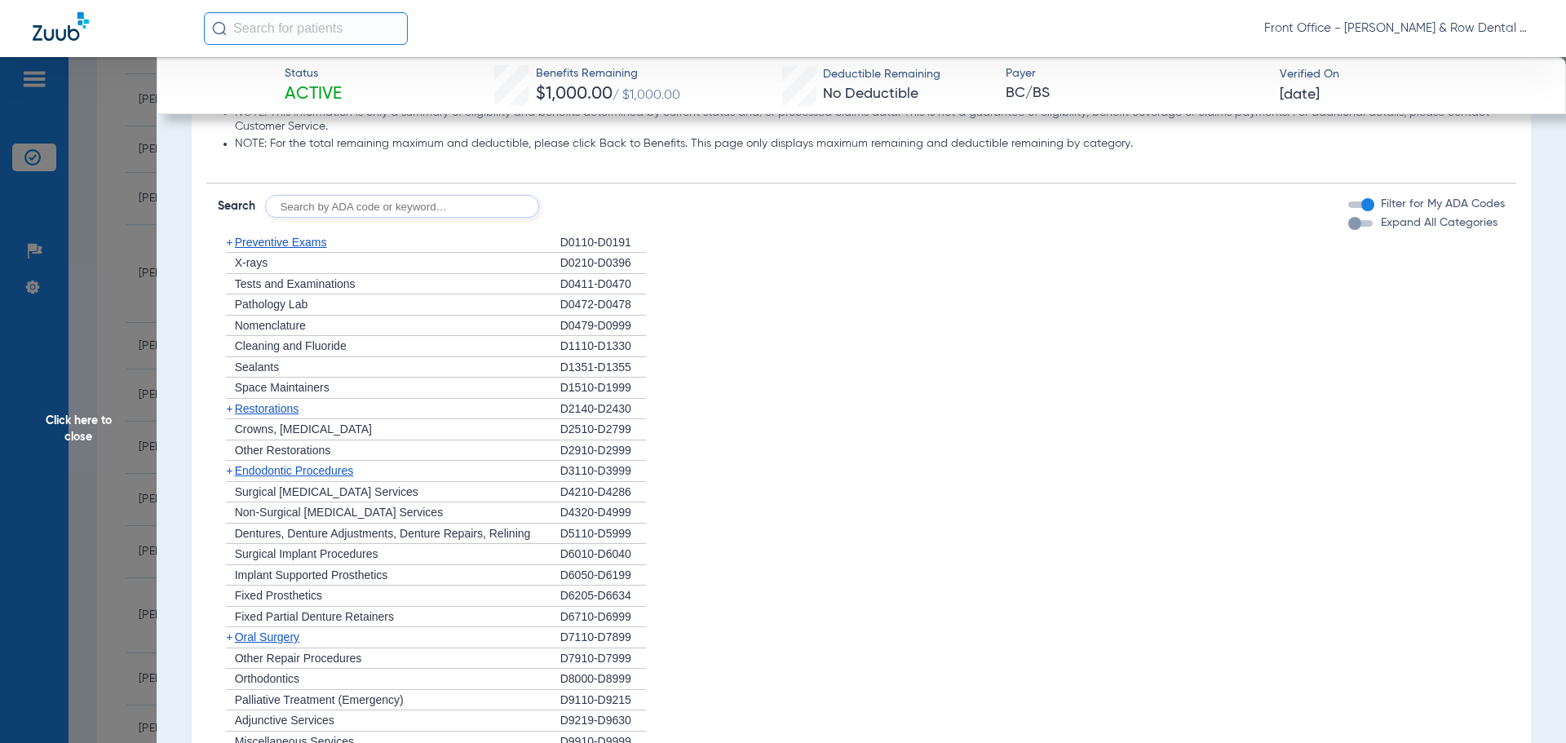
scroll to position [1142, 0]
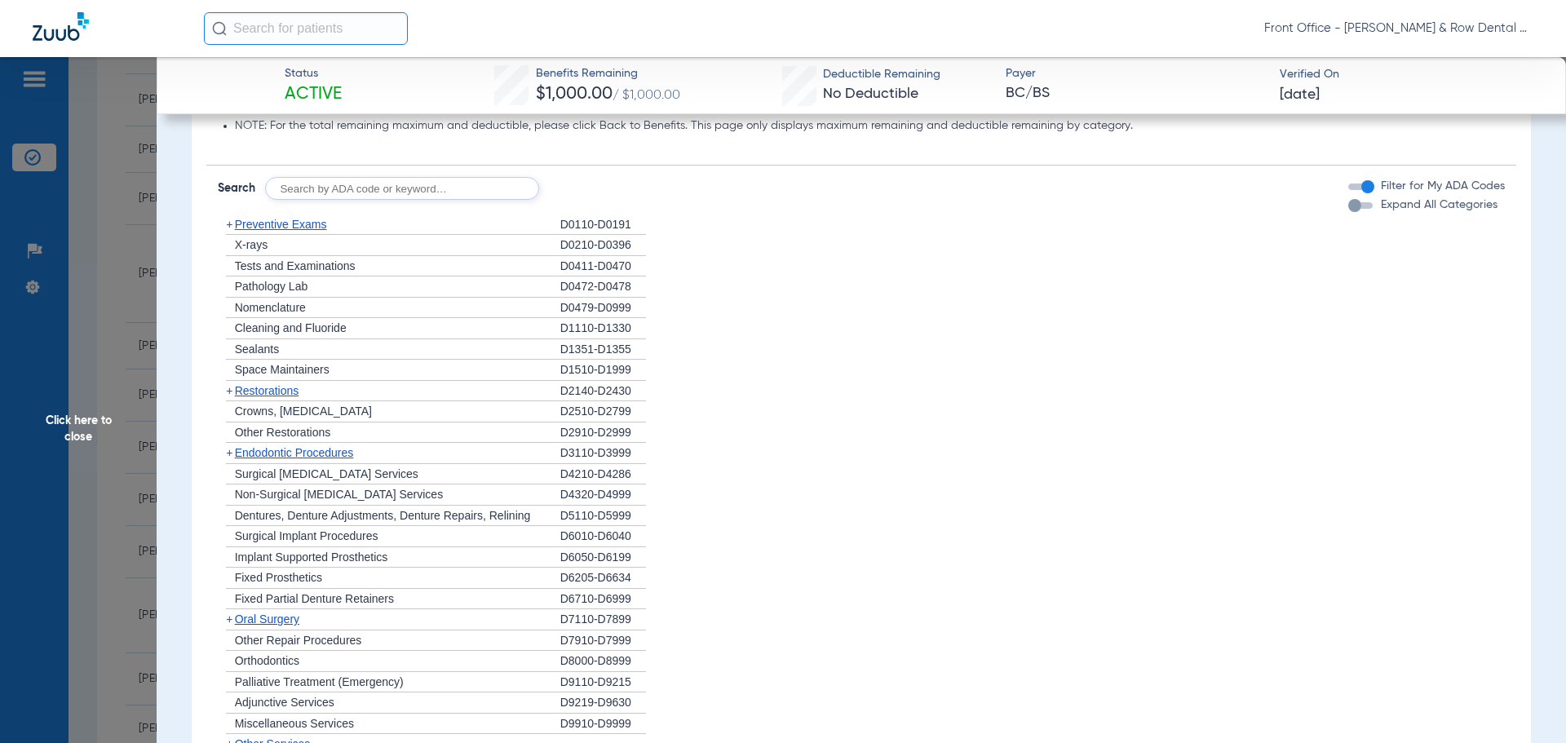
click at [255, 231] on span "Preventive Exams" at bounding box center [281, 224] width 92 height 13
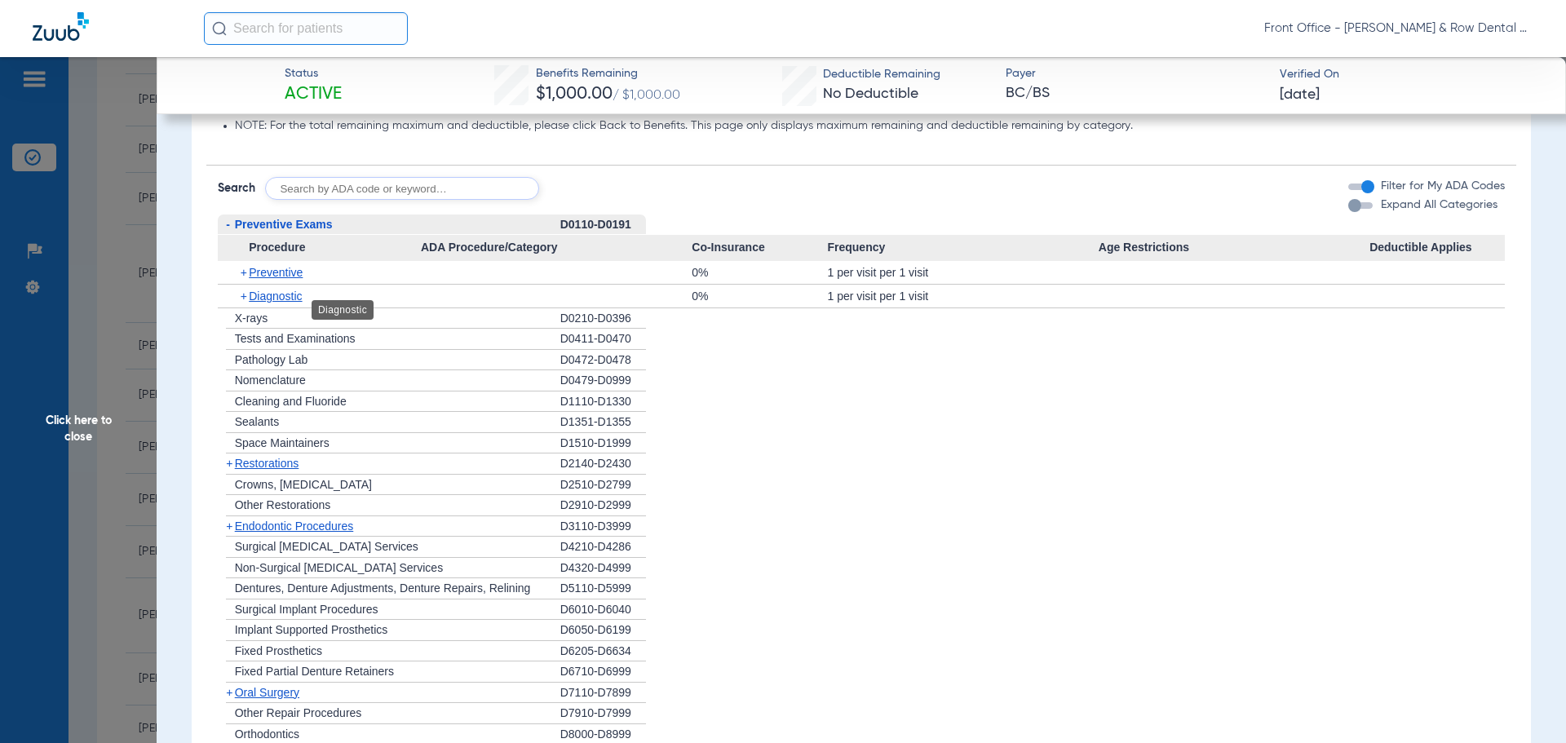
click at [297, 303] on span "Diagnostic" at bounding box center [275, 295] width 53 height 13
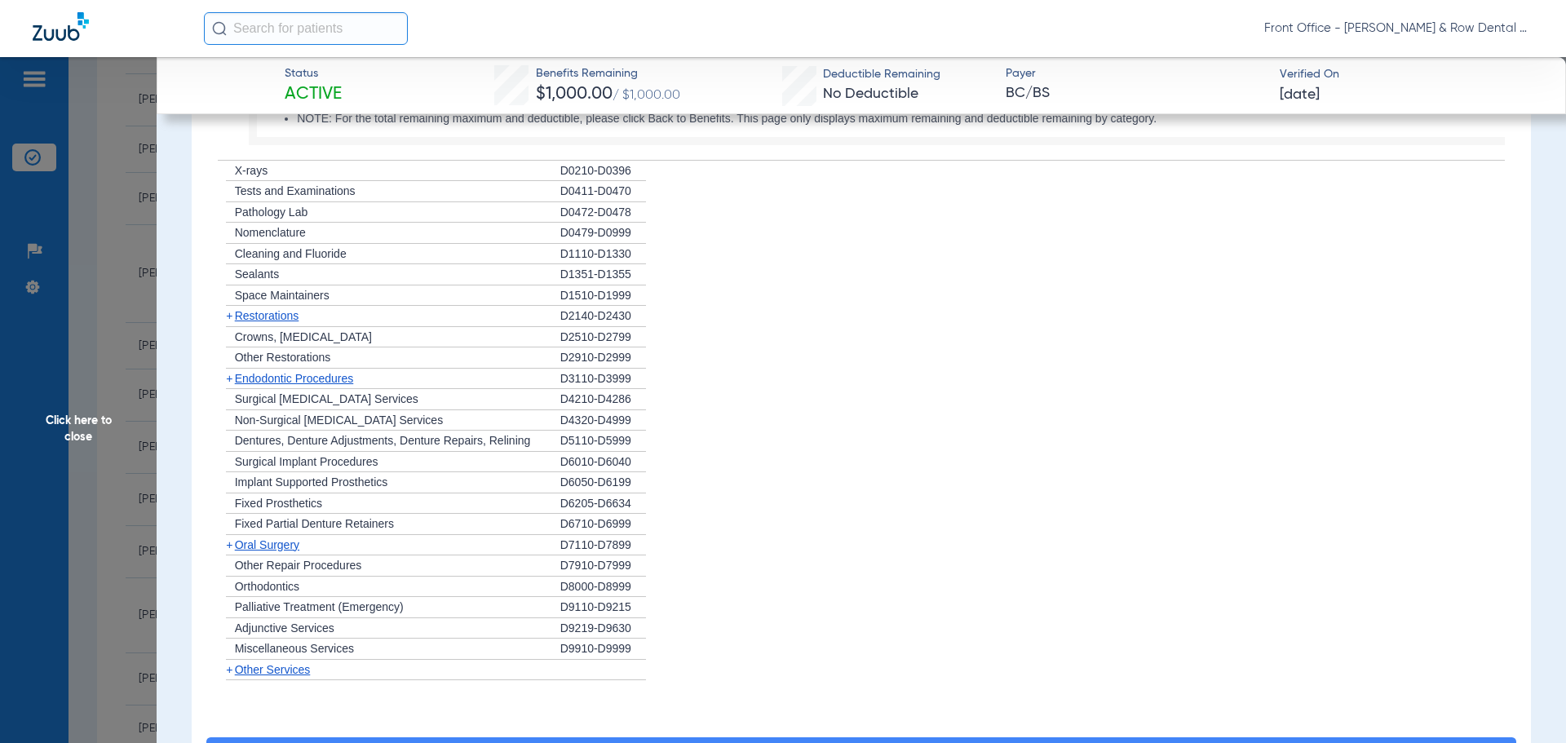
scroll to position [1386, 0]
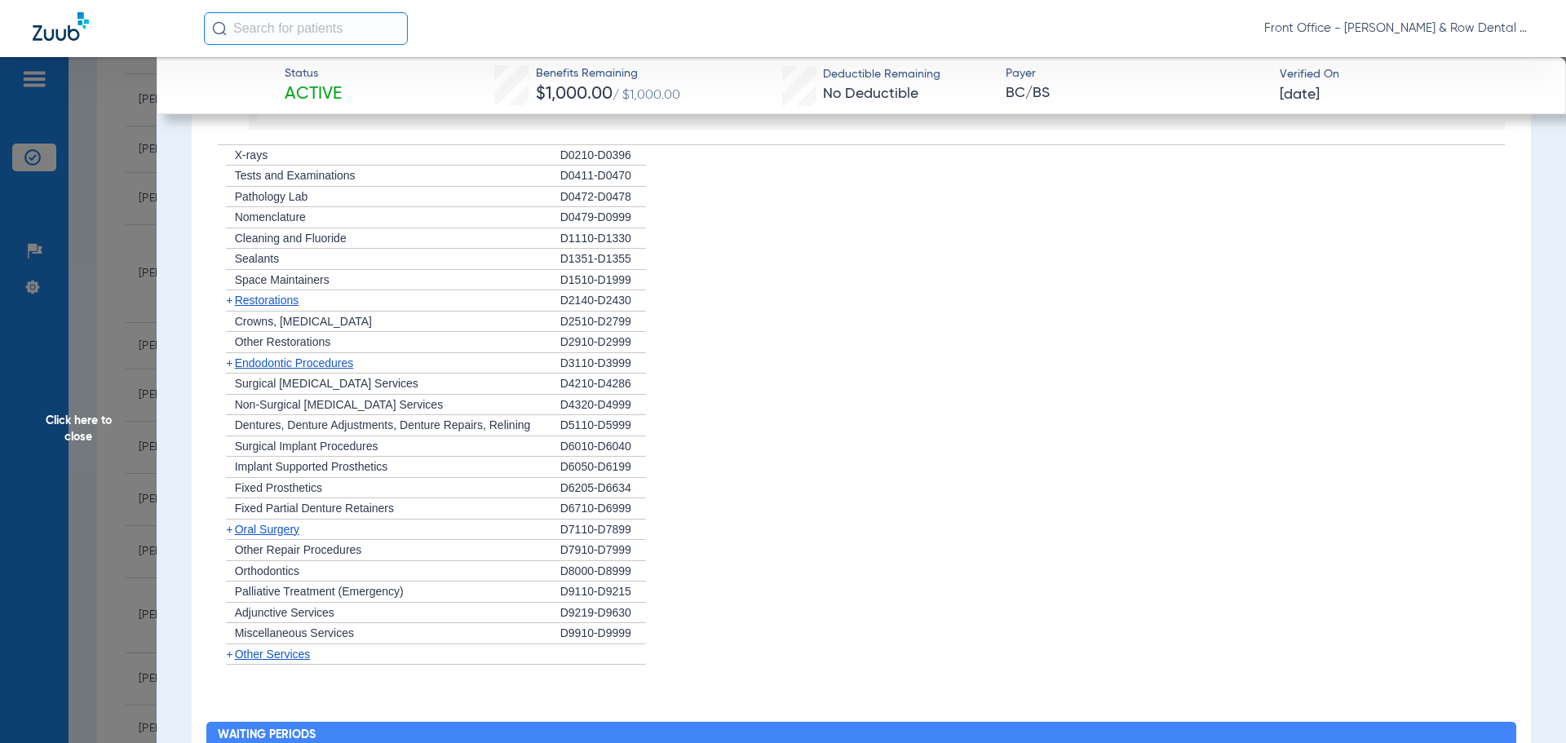
click at [296, 307] on span "Restorations" at bounding box center [267, 300] width 64 height 13
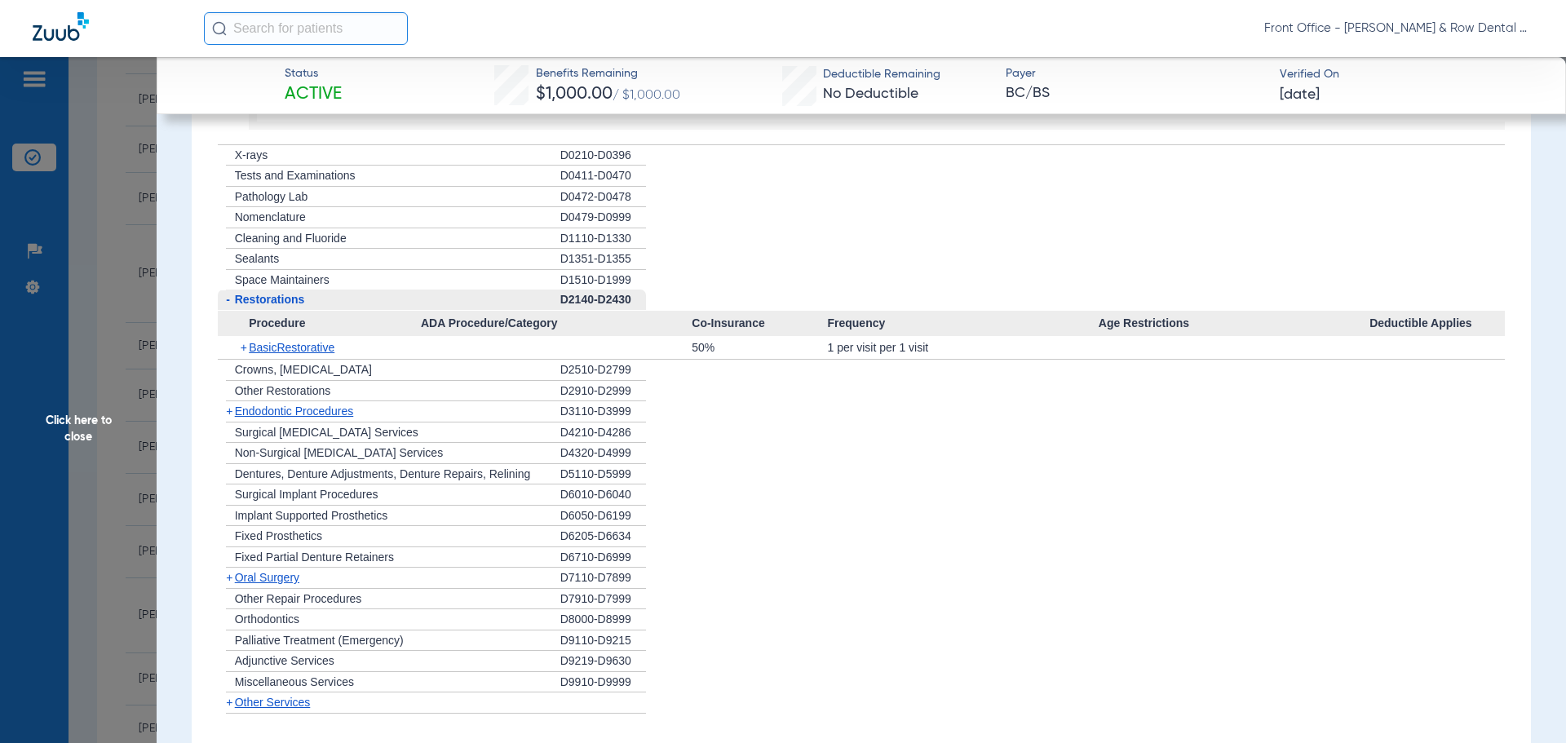
click at [309, 418] on span "Endodontic Procedures" at bounding box center [294, 410] width 119 height 13
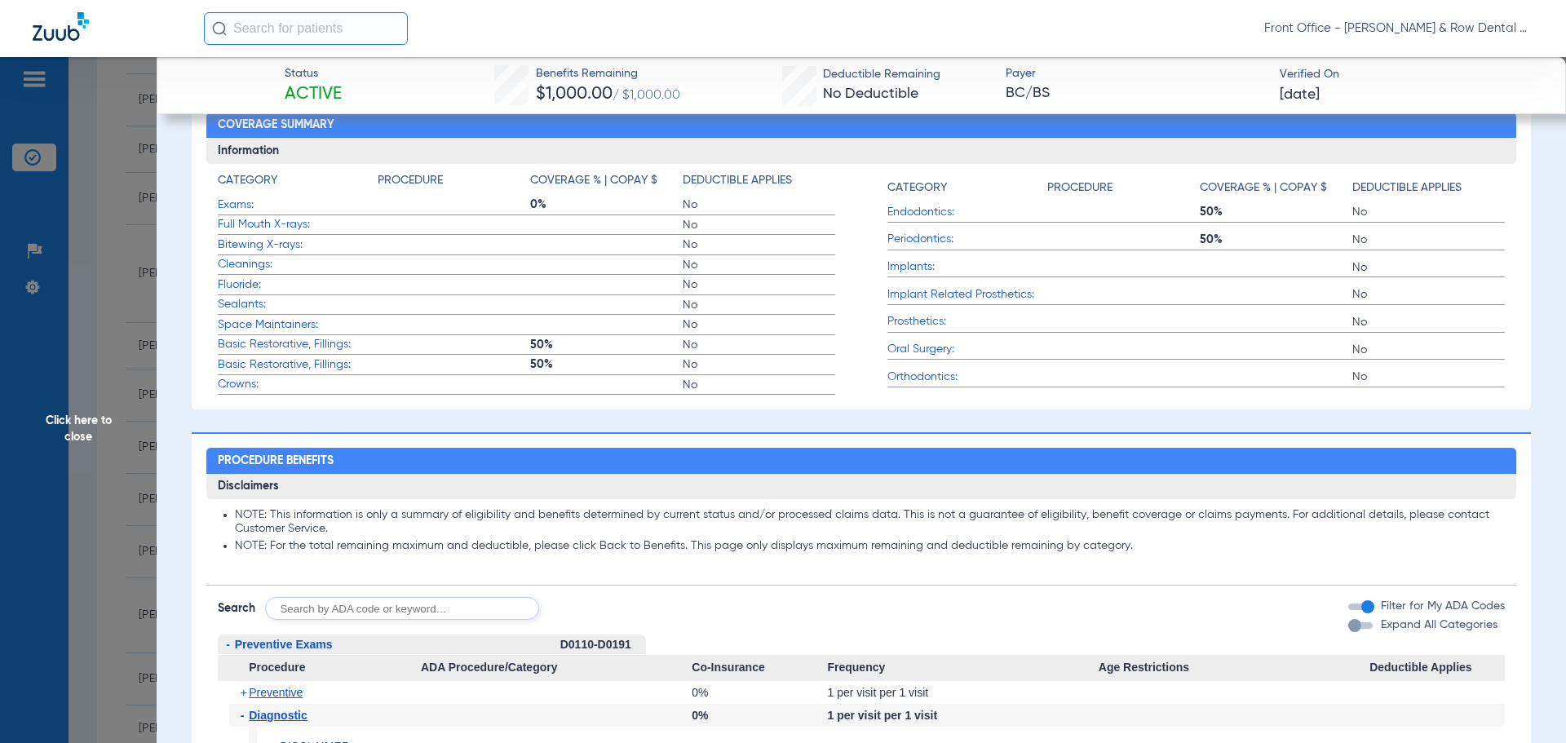
scroll to position [477, 0]
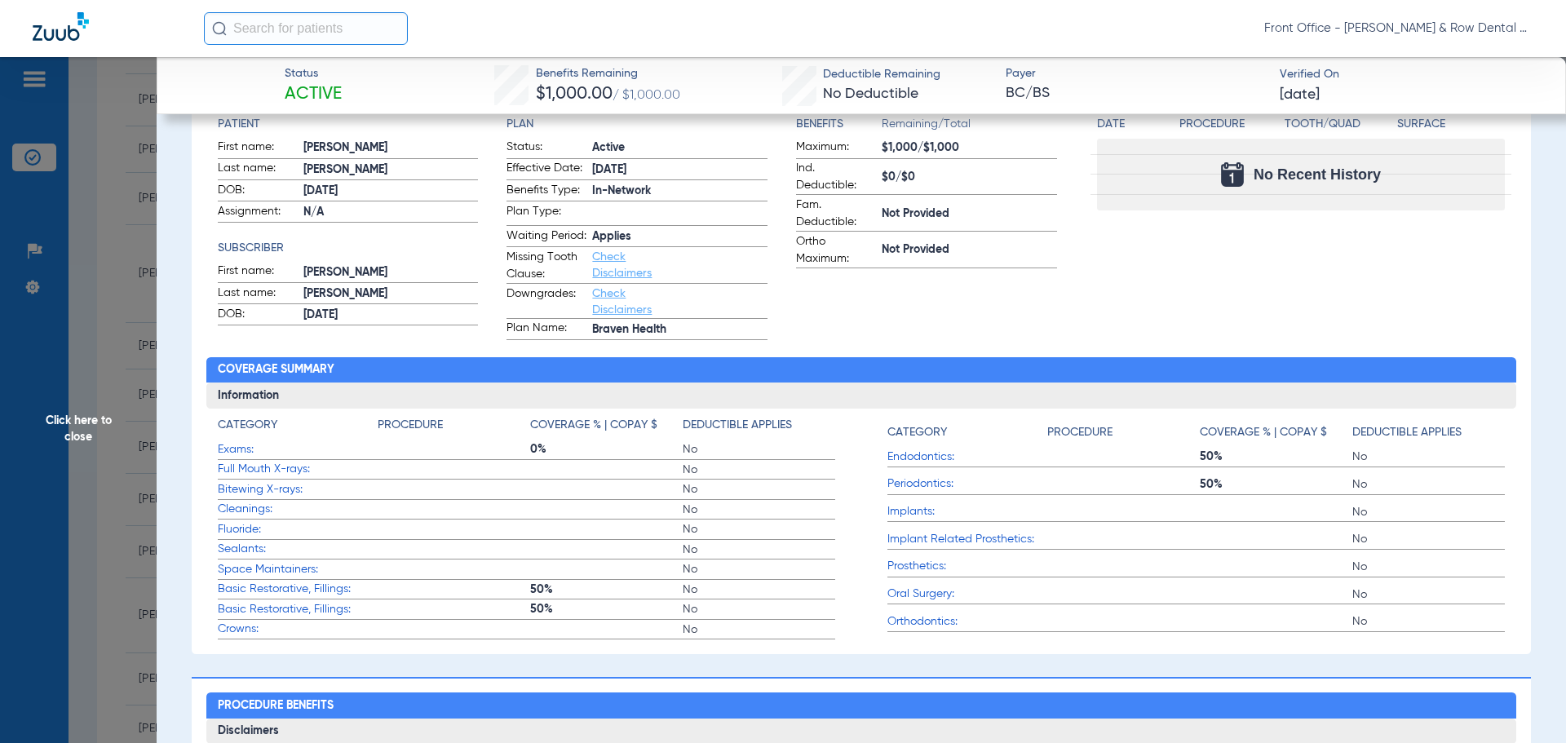
click at [283, 478] on span "Full Mouth X-rays:" at bounding box center [298, 469] width 160 height 17
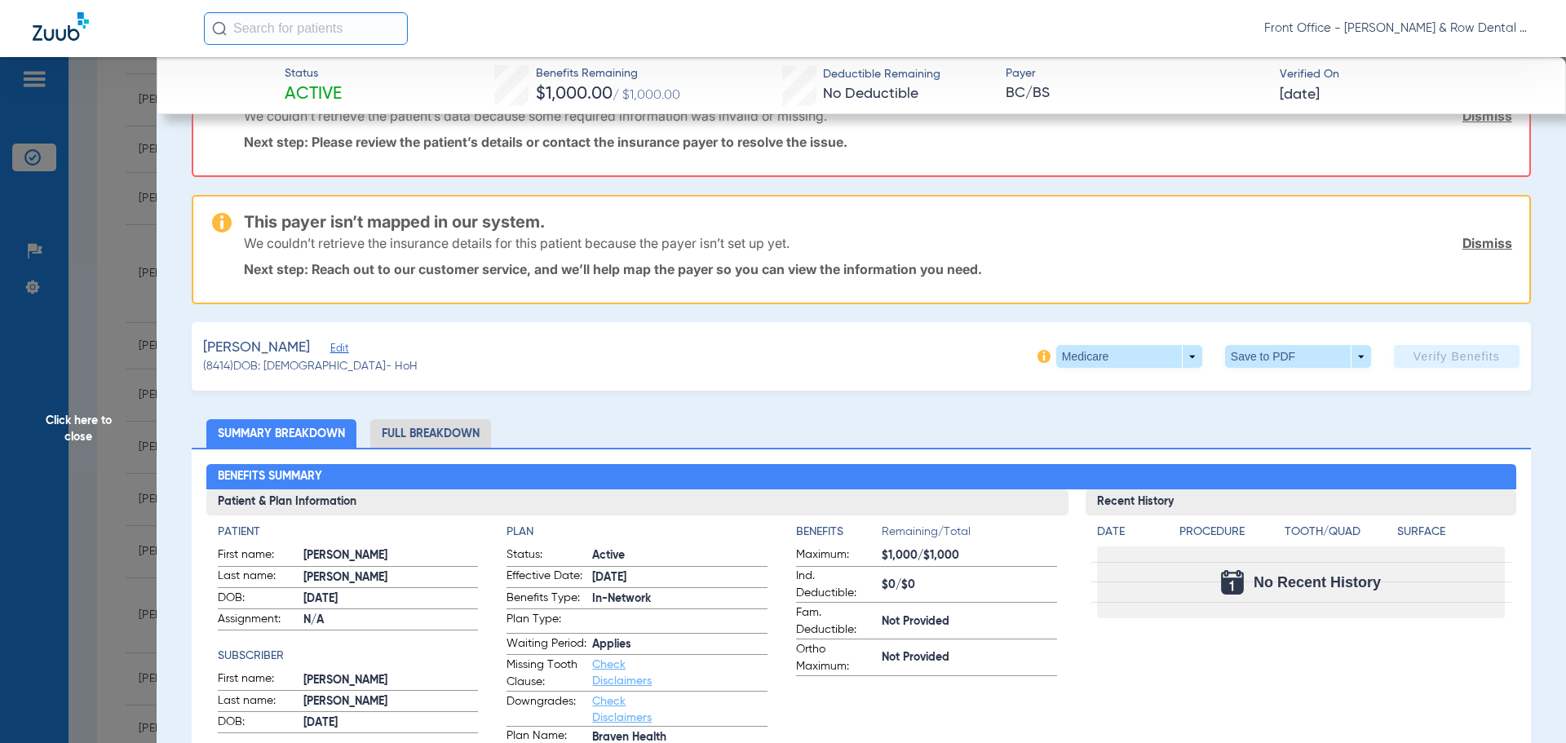
scroll to position [0, 0]
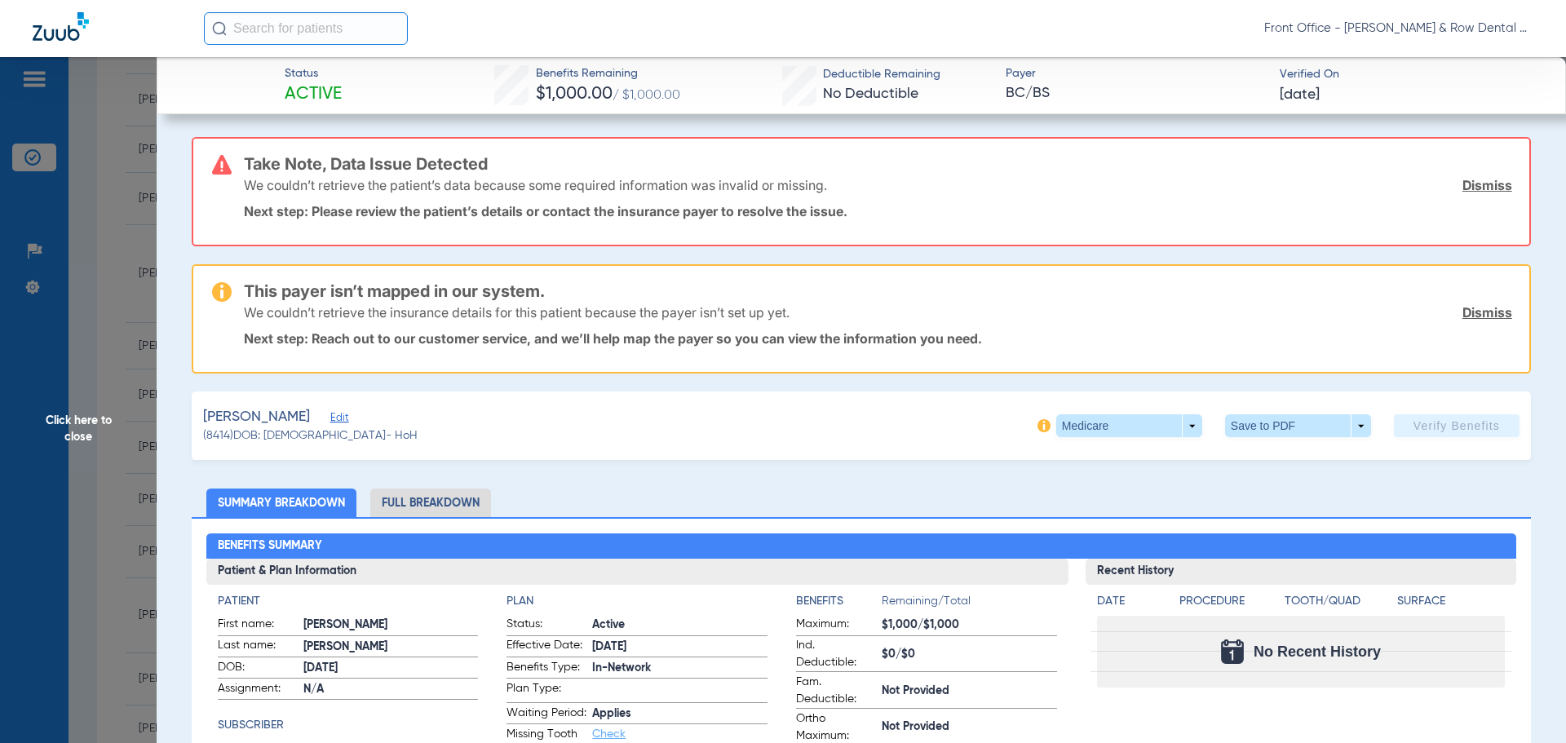
click at [72, 431] on span "Click here to close" at bounding box center [78, 428] width 157 height 743
